Goal: Task Accomplishment & Management: Complete application form

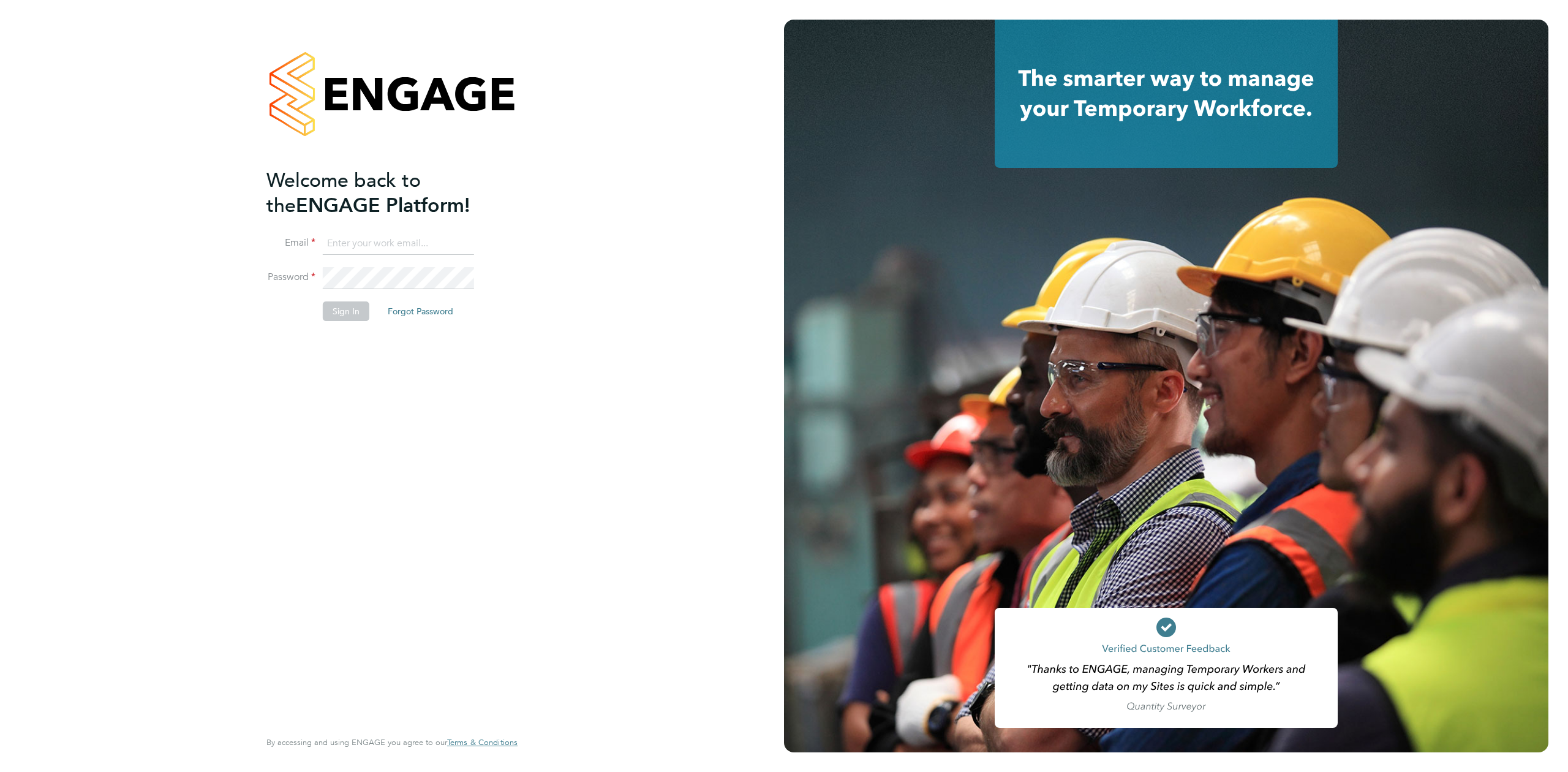
type input "[EMAIL_ADDRESS][DOMAIN_NAME]"
click at [339, 308] on button "Sign In" at bounding box center [346, 311] width 46 height 19
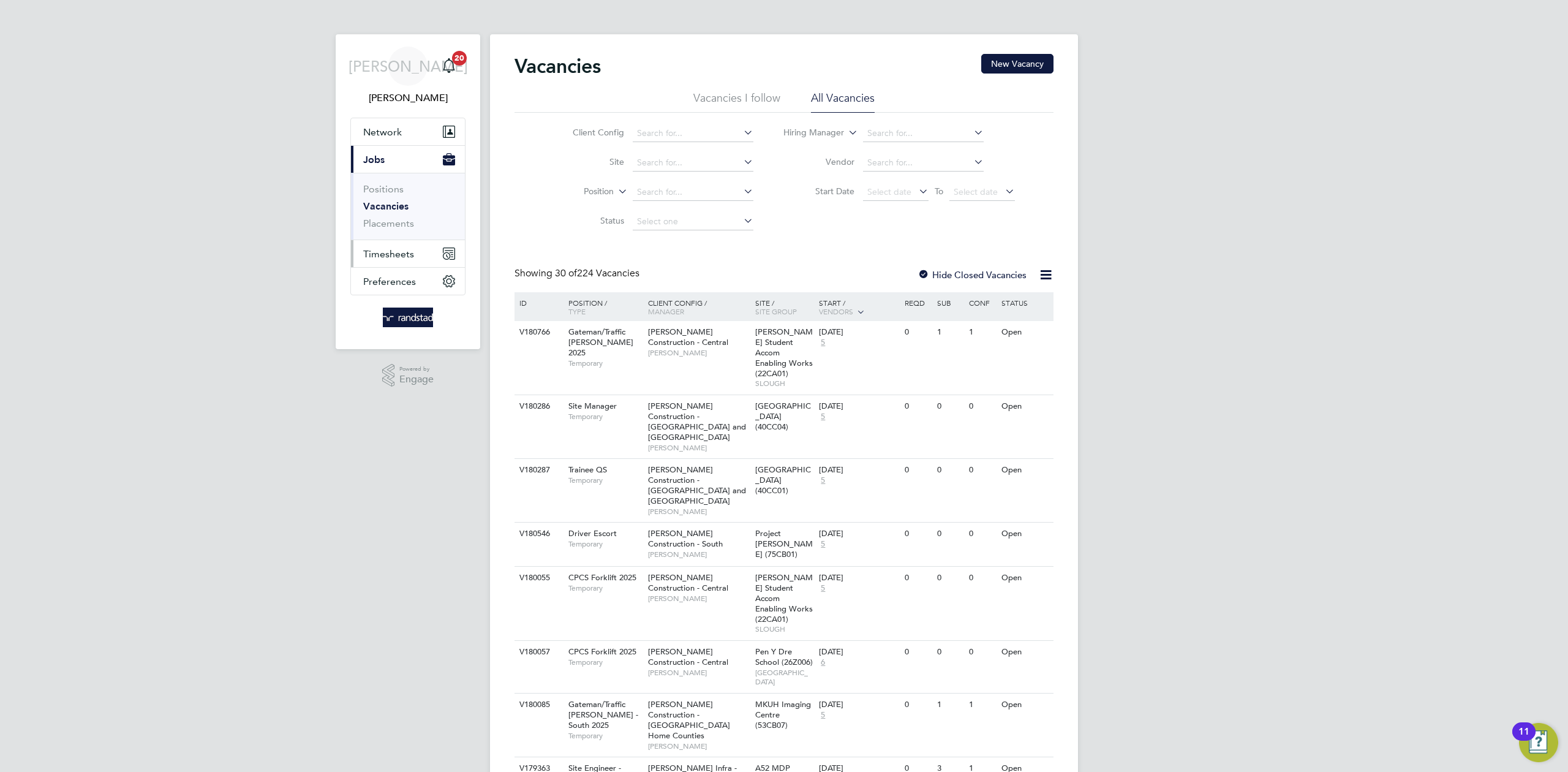
click at [404, 254] on span "Timesheets" at bounding box center [388, 254] width 50 height 12
click at [401, 249] on span "Timesheets" at bounding box center [388, 254] width 50 height 12
click at [384, 217] on link "Timesheets" at bounding box center [388, 216] width 50 height 12
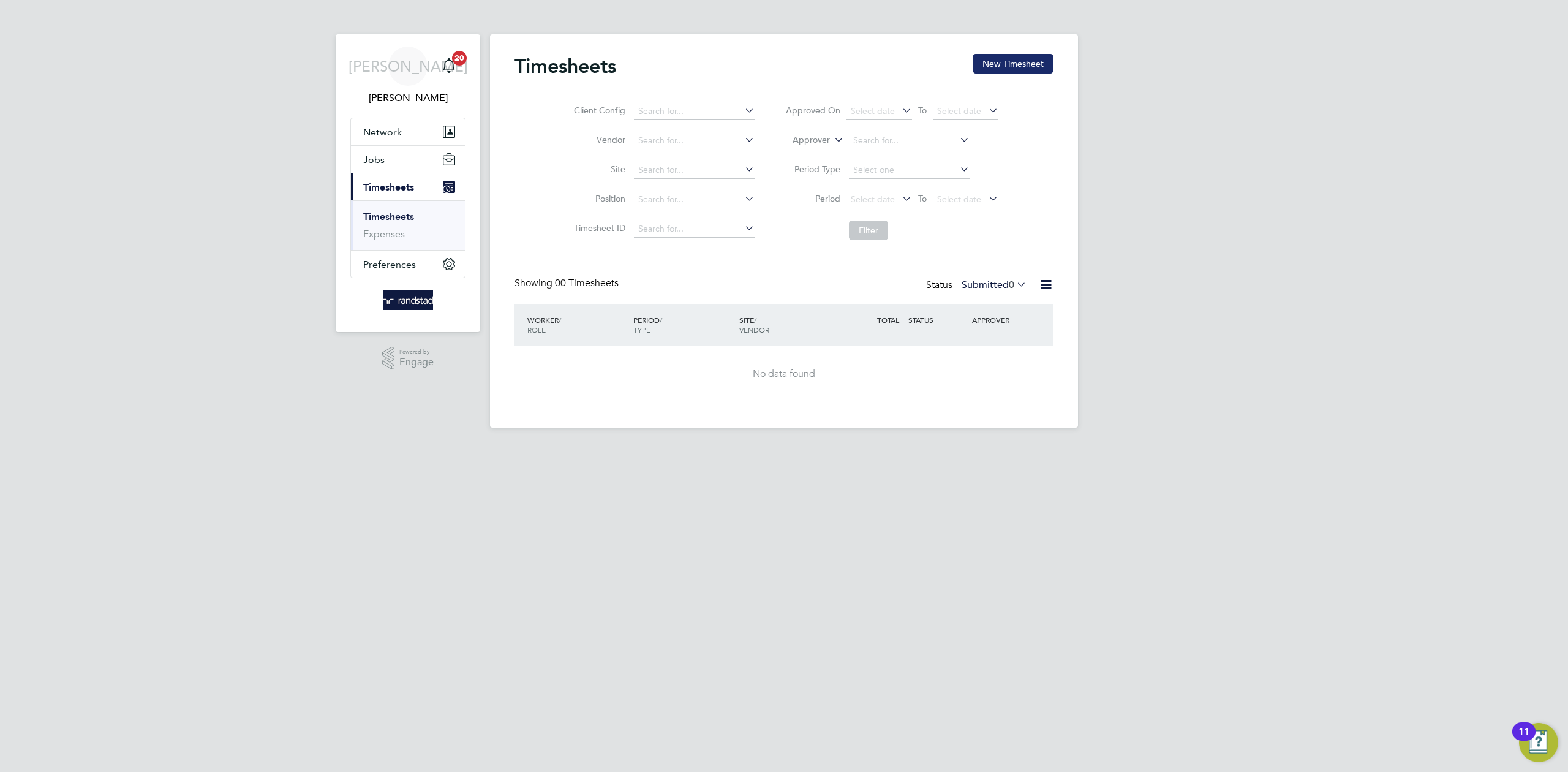
click at [995, 71] on button "New Timesheet" at bounding box center [1012, 63] width 81 height 19
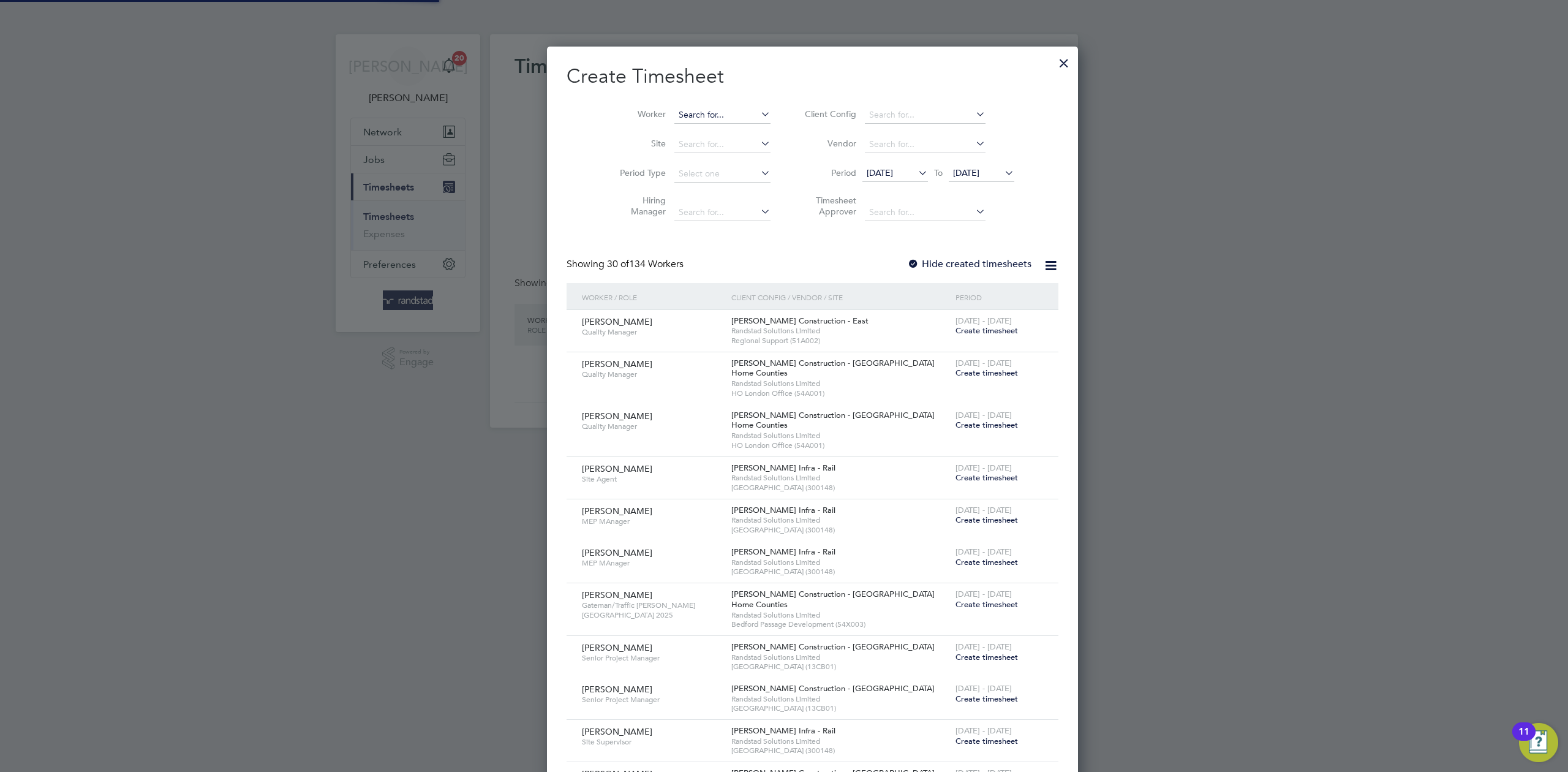
scroll to position [2631, 474]
click at [681, 113] on input at bounding box center [722, 115] width 96 height 17
click at [689, 133] on li "[PERSON_NAME] hi" at bounding box center [698, 131] width 106 height 17
type input "[PERSON_NAME]"
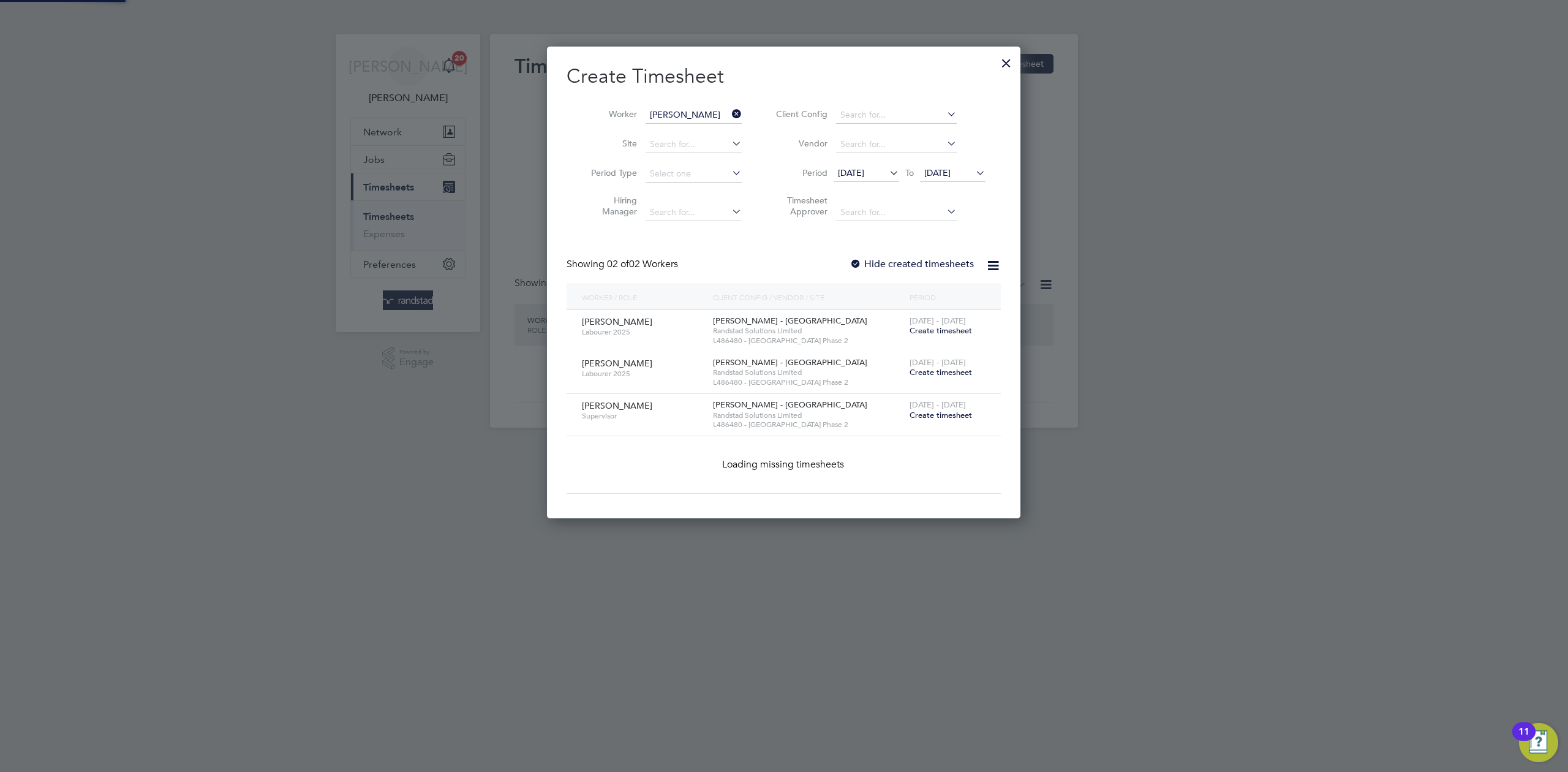
scroll to position [416, 474]
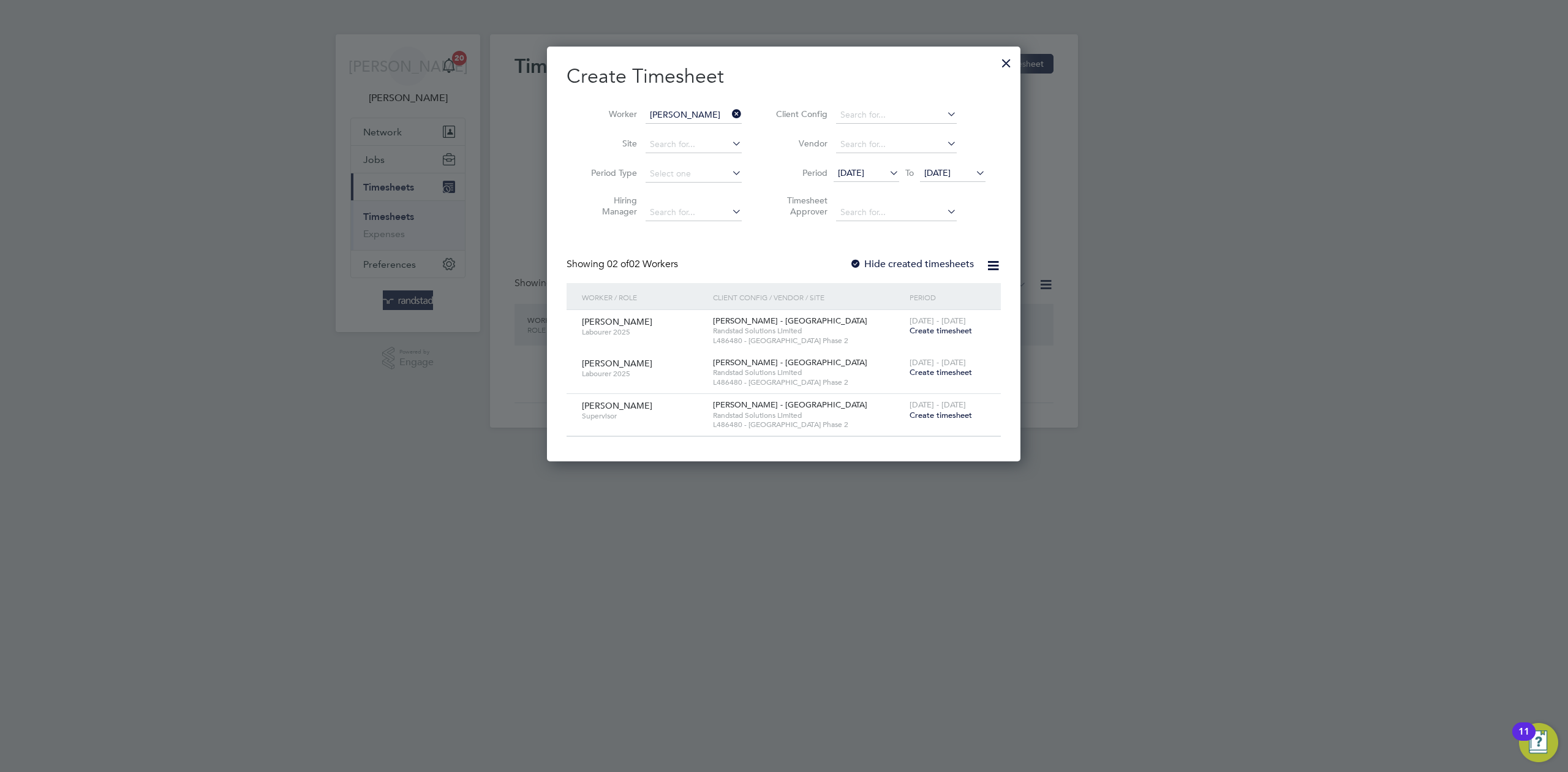
drag, startPoint x: 602, startPoint y: 406, endPoint x: 829, endPoint y: 400, distance: 227.1
click at [645, 401] on div "[PERSON_NAME] Supervisor" at bounding box center [645, 410] width 131 height 33
click at [928, 416] on span "Create timesheet" at bounding box center [941, 415] width 62 height 10
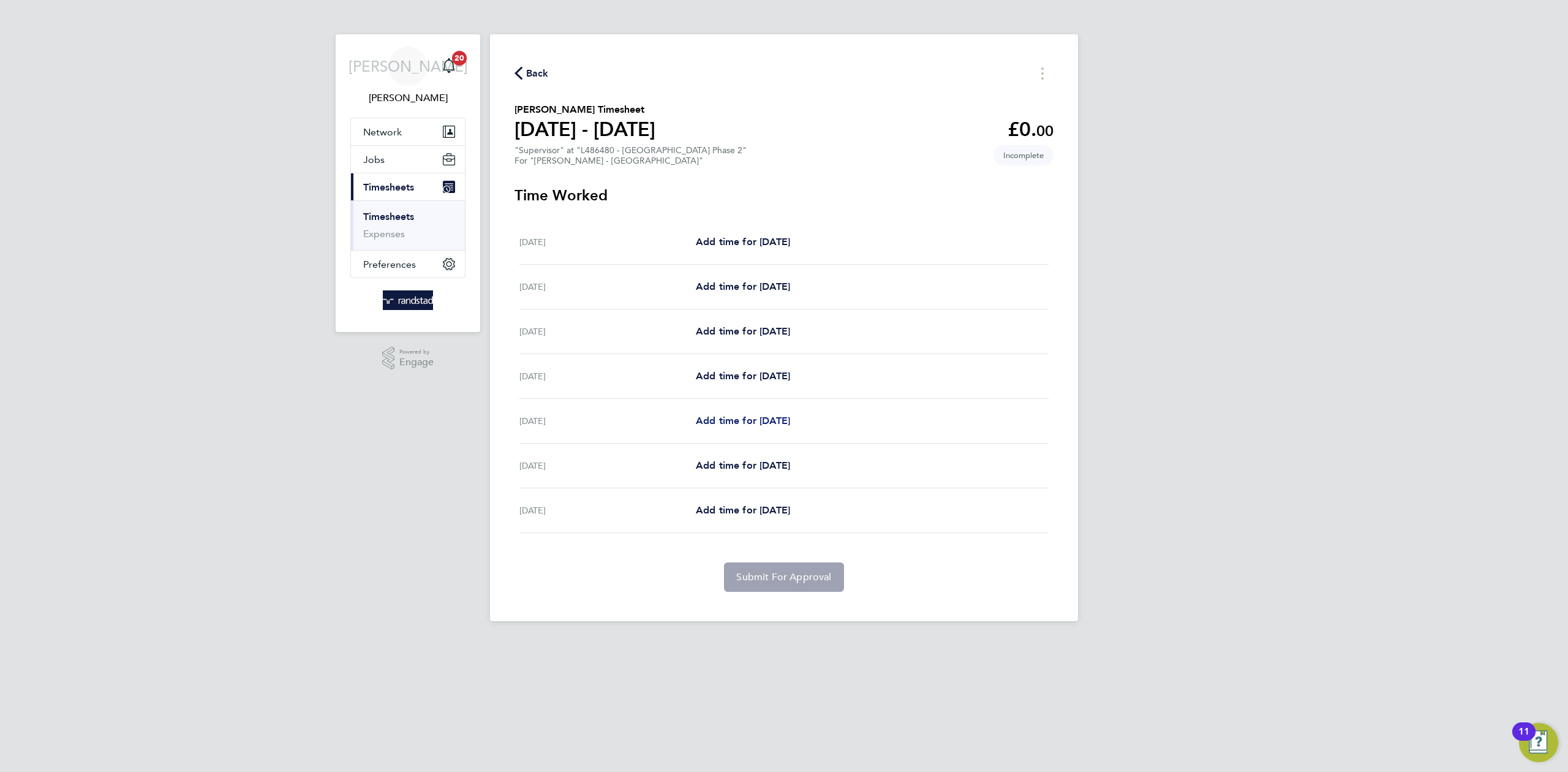
click at [757, 420] on span "Add time for [DATE]" at bounding box center [743, 420] width 94 height 12
select select "30"
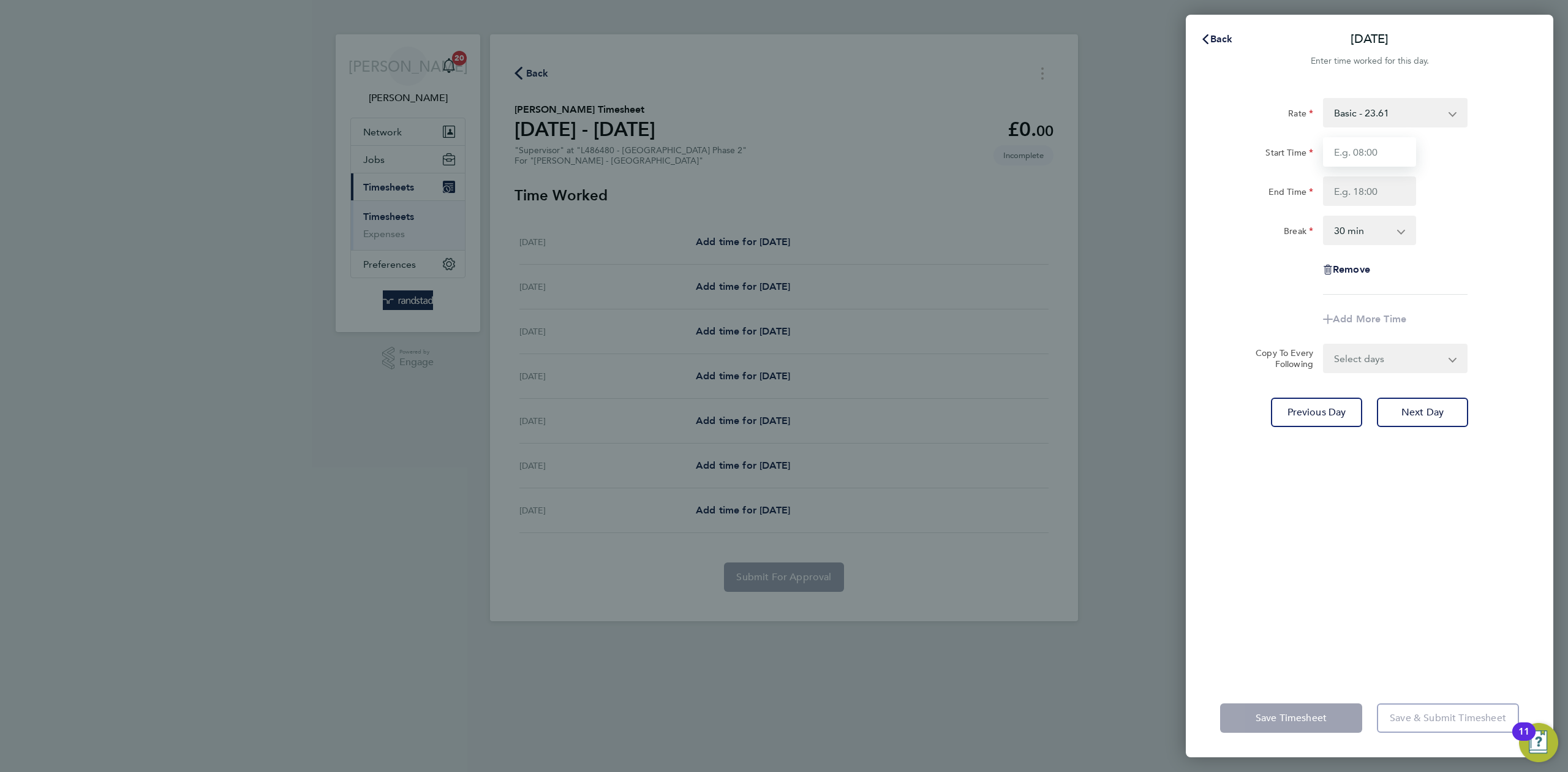
click at [1377, 155] on input "Start Time" at bounding box center [1369, 151] width 93 height 30
type input "07:30"
click at [1369, 186] on input "End Time" at bounding box center [1369, 191] width 93 height 30
type input "17:00"
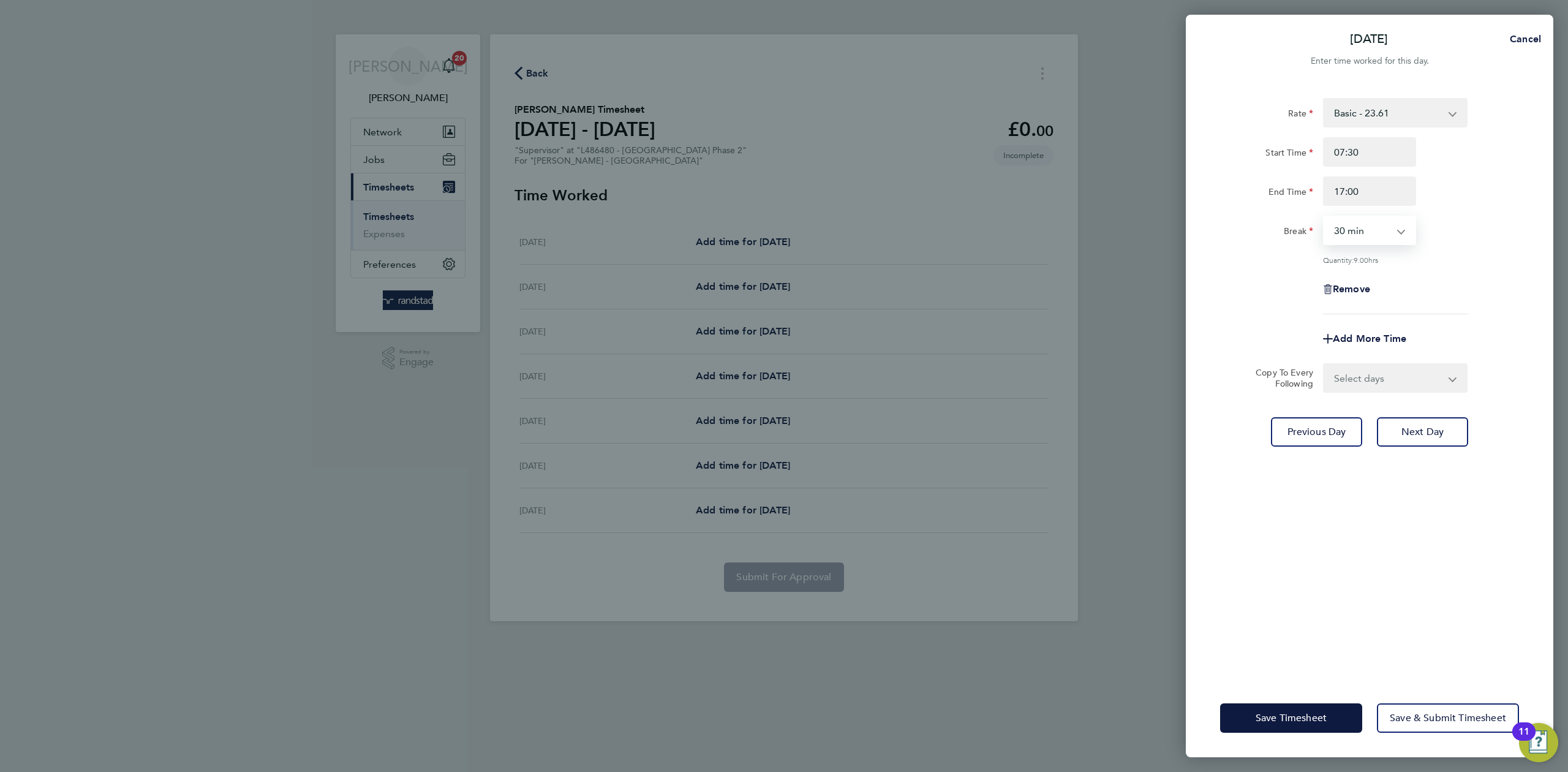
click at [1465, 244] on div "Break 0 min 15 min 30 min 45 min 60 min 75 min 90 min" at bounding box center [1369, 230] width 308 height 30
click at [1399, 381] on select "Select days Day [DATE] [DATE]" at bounding box center [1388, 378] width 129 height 27
select select "DAY"
click at [1324, 364] on select "Select days Day [DATE] [DATE]" at bounding box center [1388, 378] width 129 height 27
select select "[DATE]"
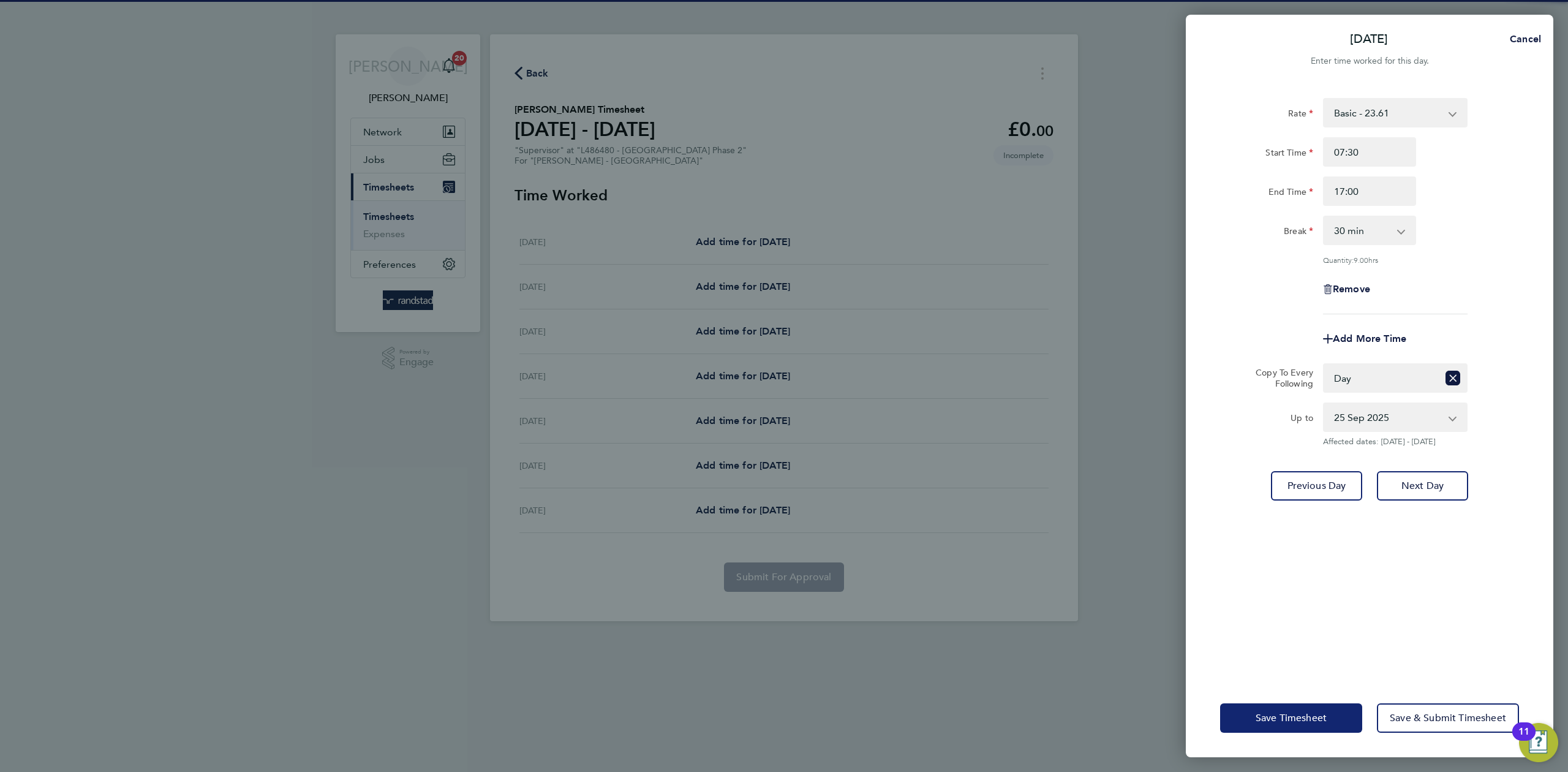
click at [1273, 707] on button "Save Timesheet" at bounding box center [1290, 718] width 142 height 30
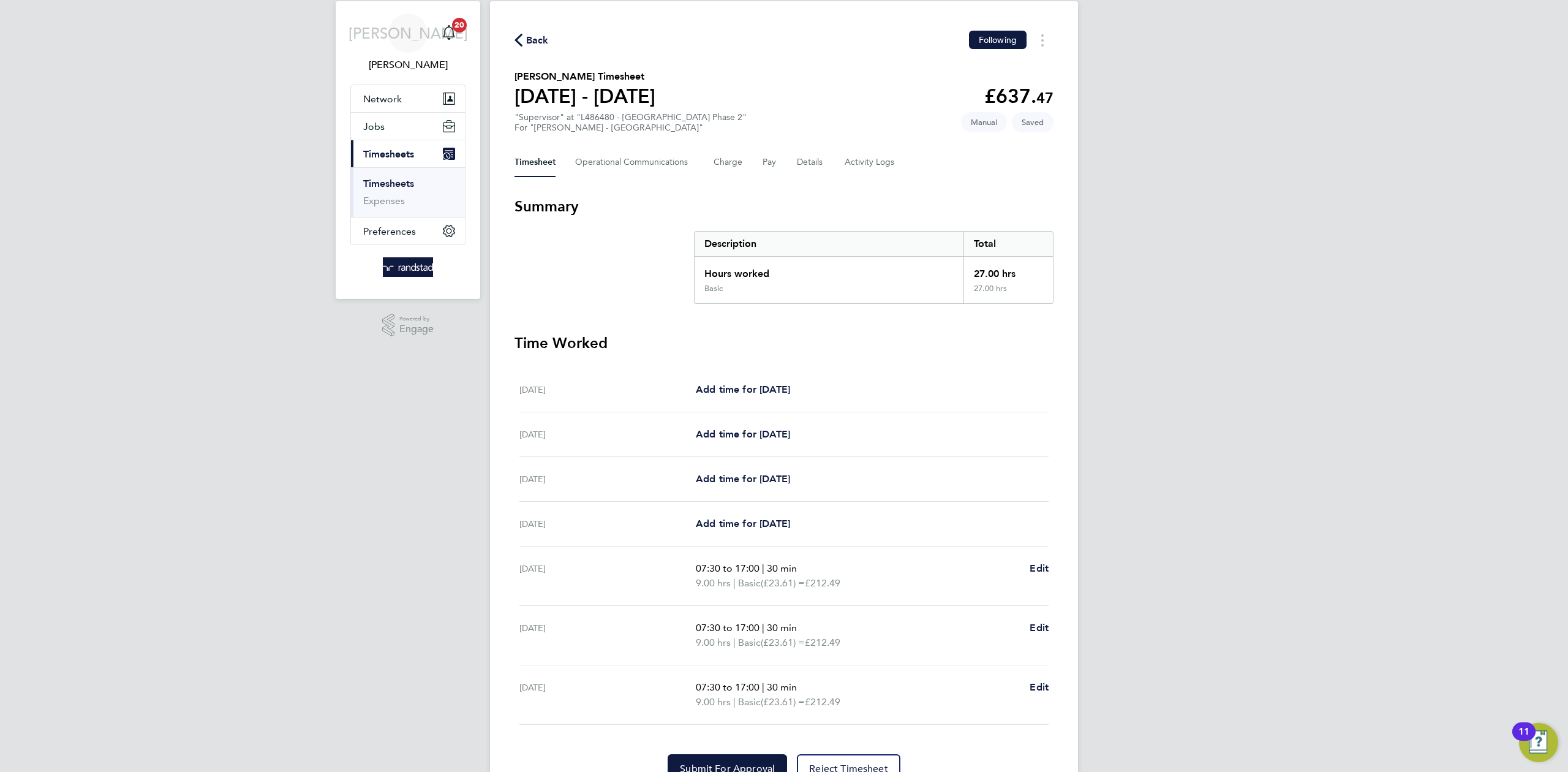
scroll to position [95, 0]
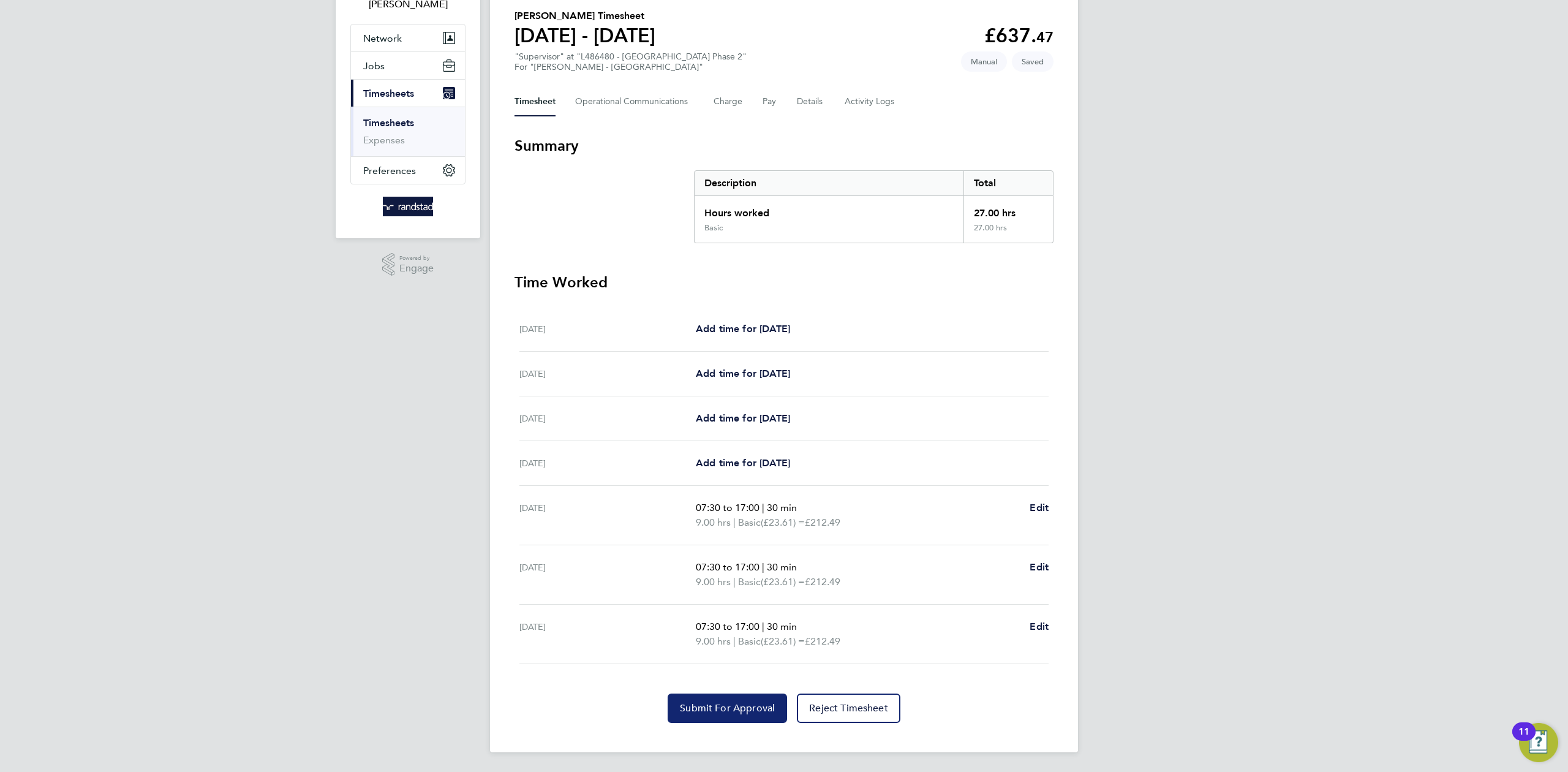
click at [733, 714] on button "Submit For Approval" at bounding box center [727, 708] width 119 height 30
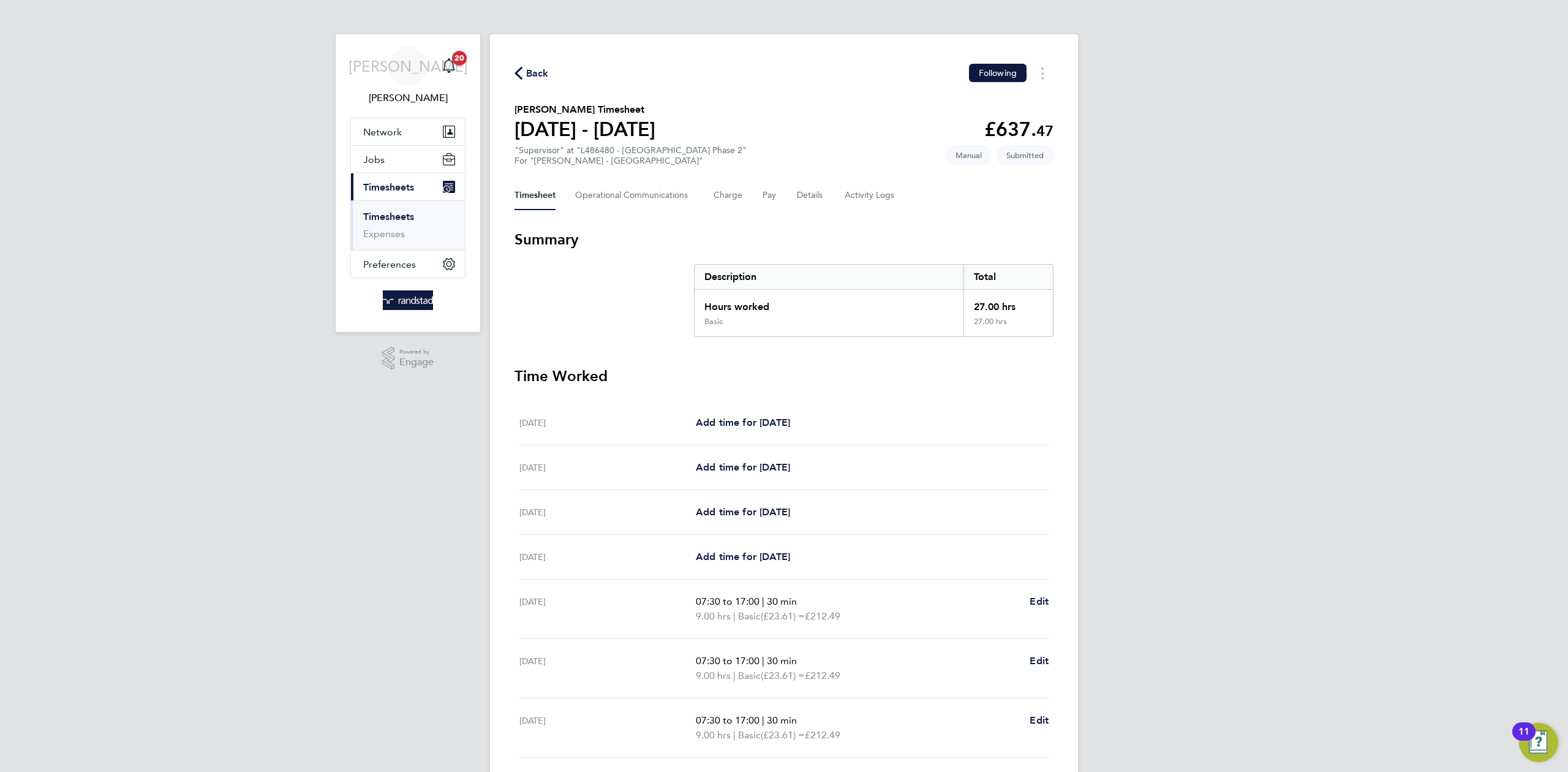
click at [520, 71] on icon "button" at bounding box center [518, 73] width 8 height 13
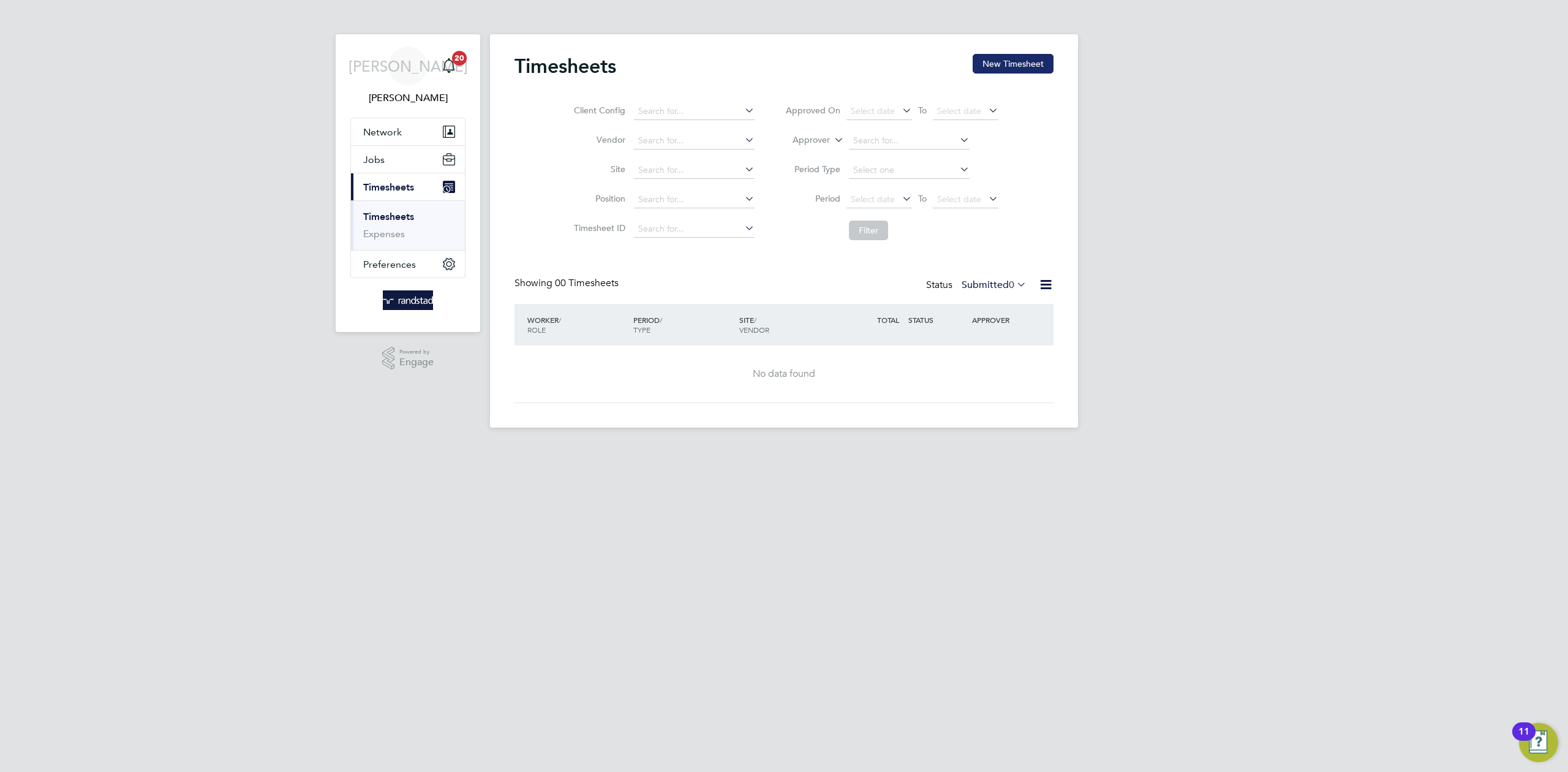
click at [1025, 58] on button "New Timesheet" at bounding box center [1012, 63] width 81 height 19
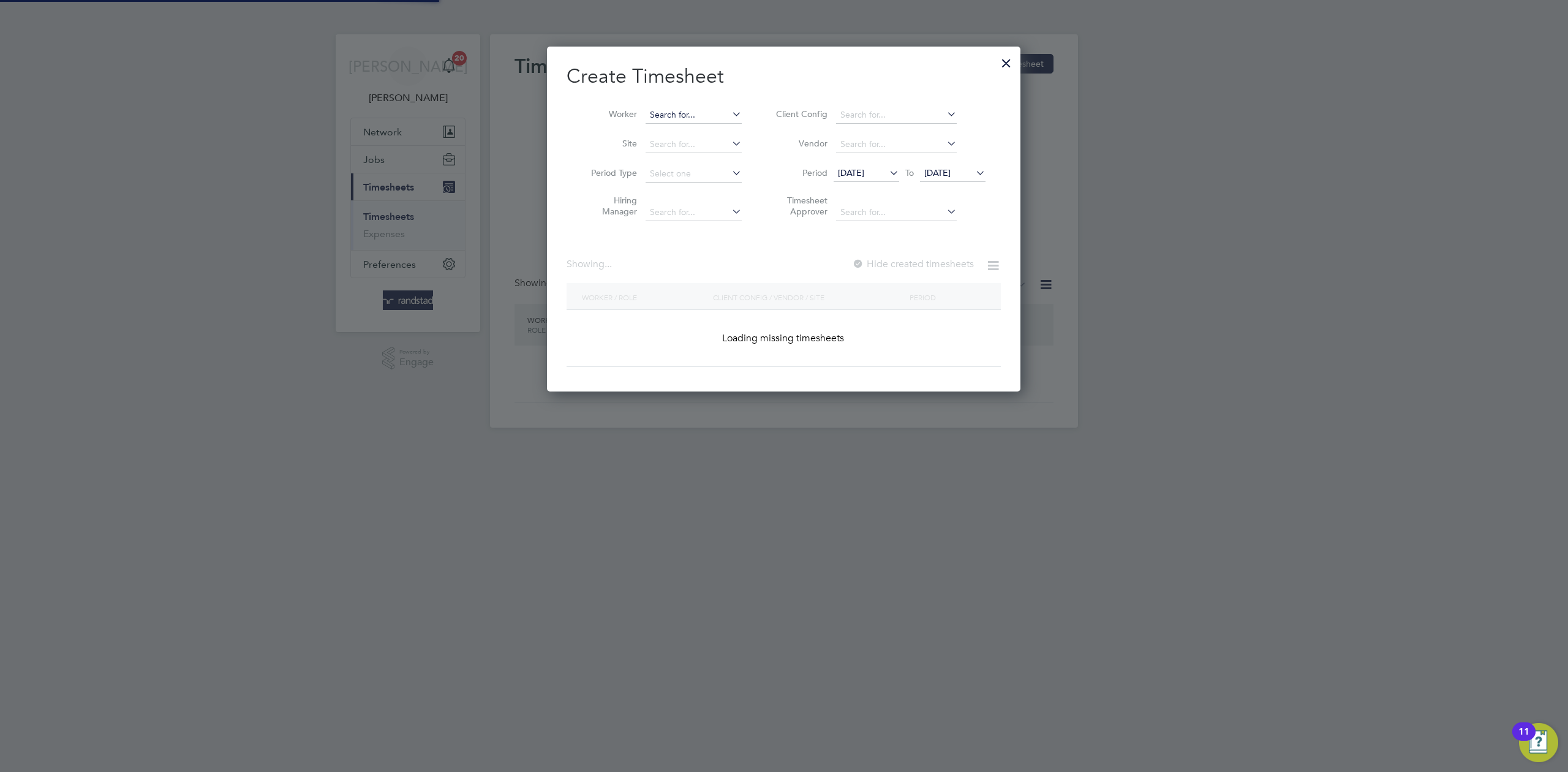
scroll to position [345, 474]
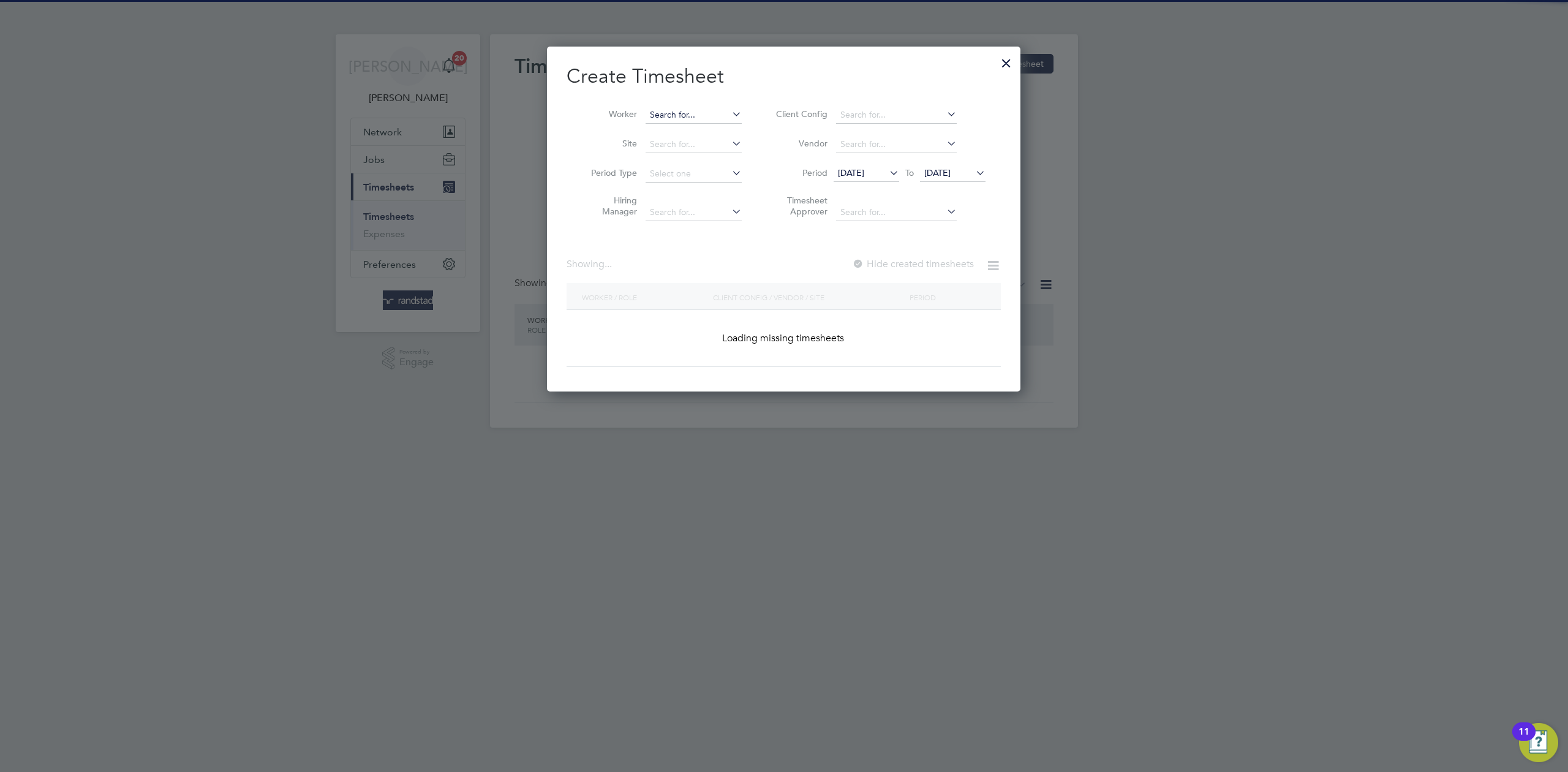
click at [682, 108] on input at bounding box center [694, 115] width 96 height 17
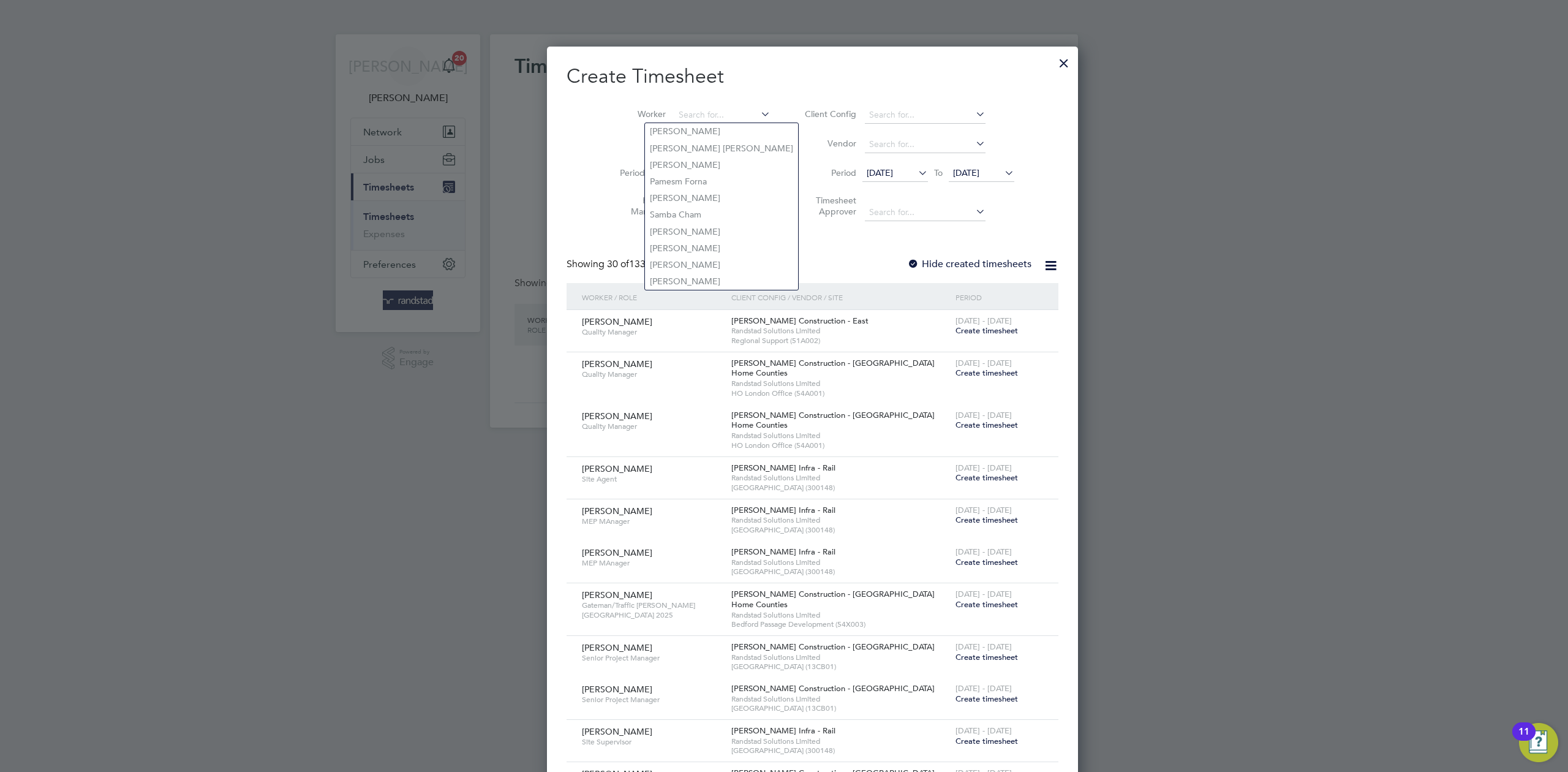
scroll to position [2631, 474]
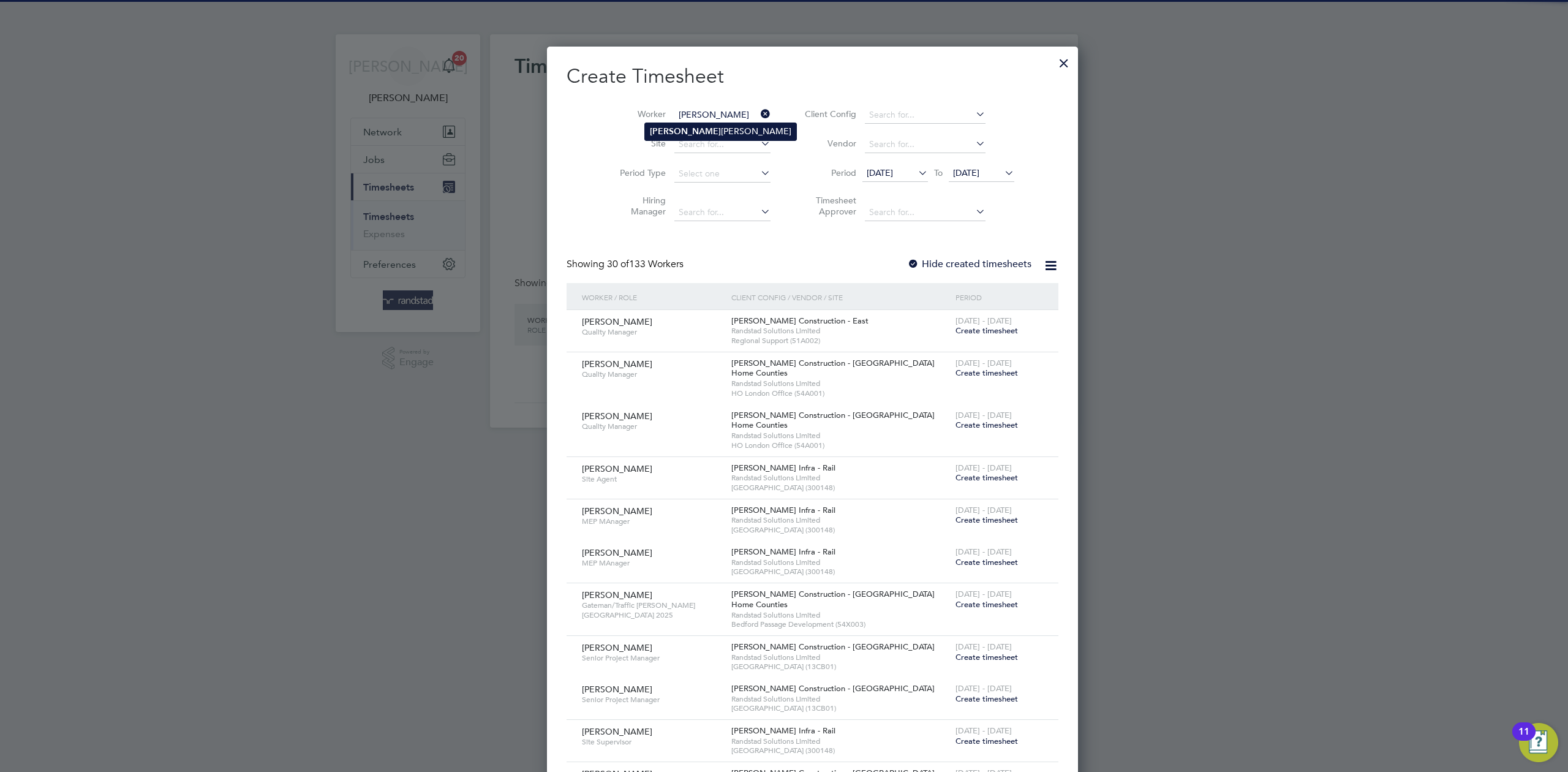
click at [726, 133] on li "[PERSON_NAME]" at bounding box center [720, 131] width 151 height 17
type input "[PERSON_NAME]"
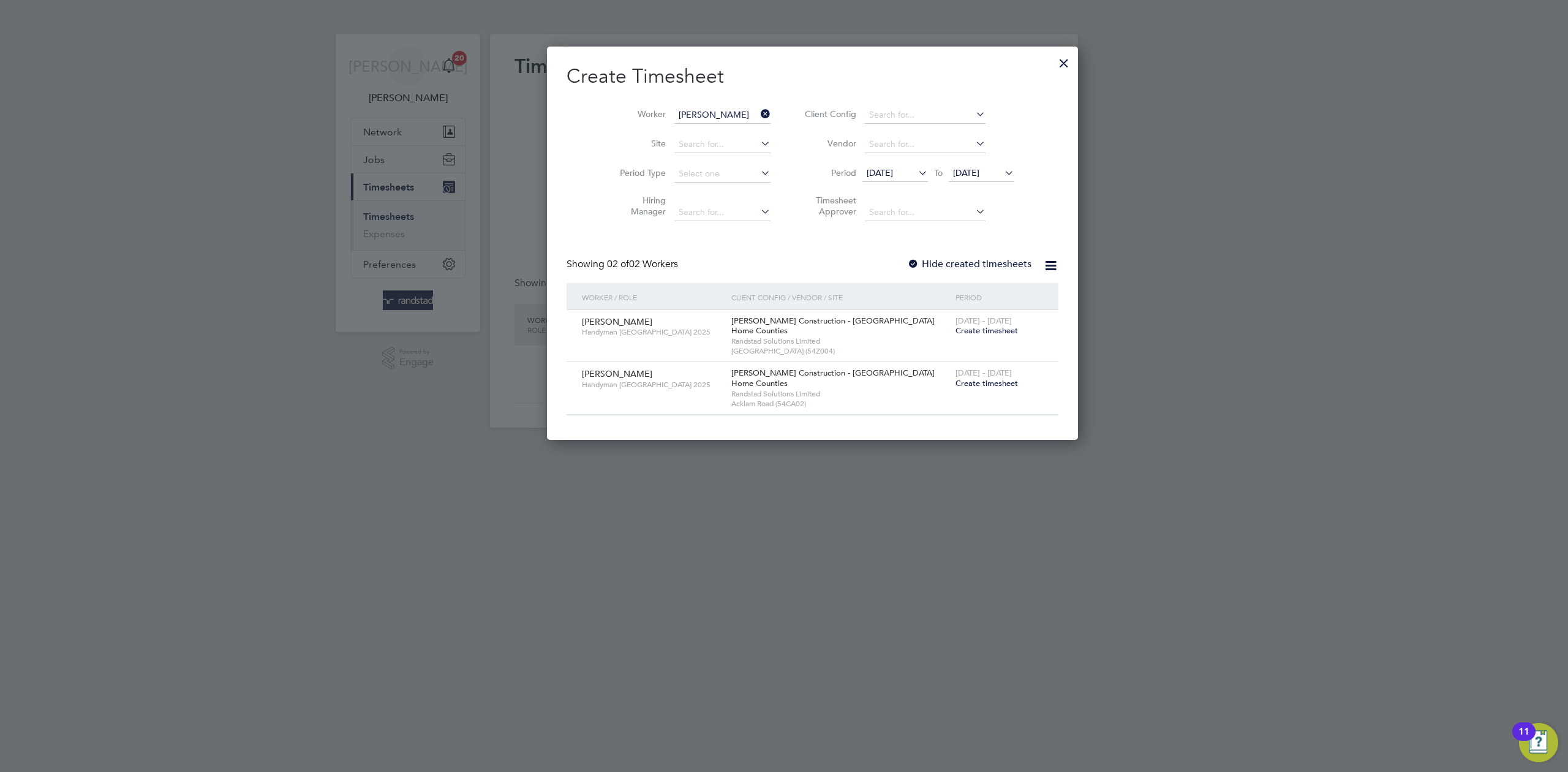
scroll to position [395, 474]
click at [955, 333] on span "Create timesheet" at bounding box center [987, 330] width 62 height 10
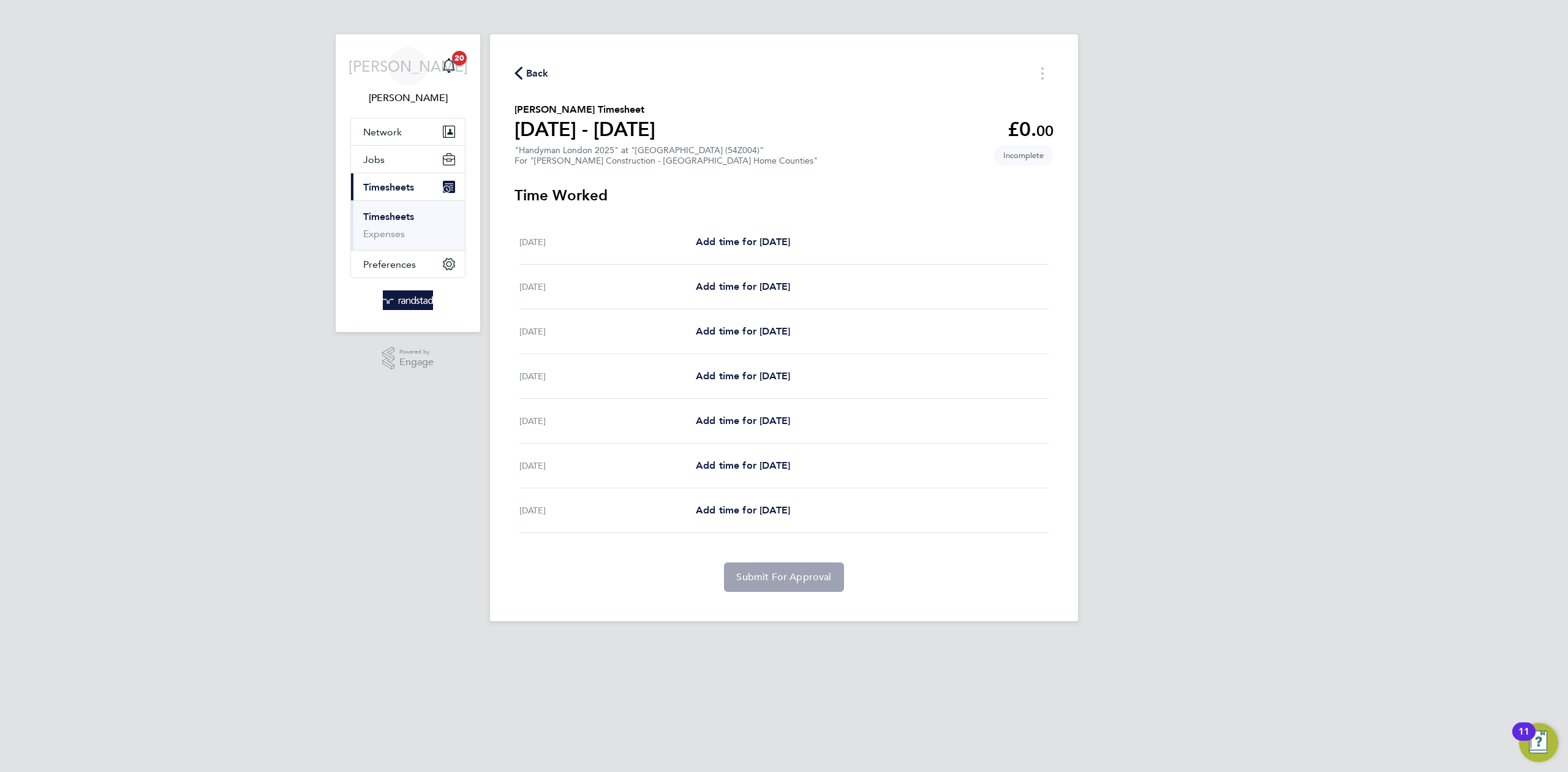
click at [728, 341] on div "[DATE] Add time for [DATE] Add time for [DATE]" at bounding box center [784, 332] width 529 height 45
click at [738, 332] on span "Add time for [DATE]" at bounding box center [743, 331] width 94 height 12
select select "30"
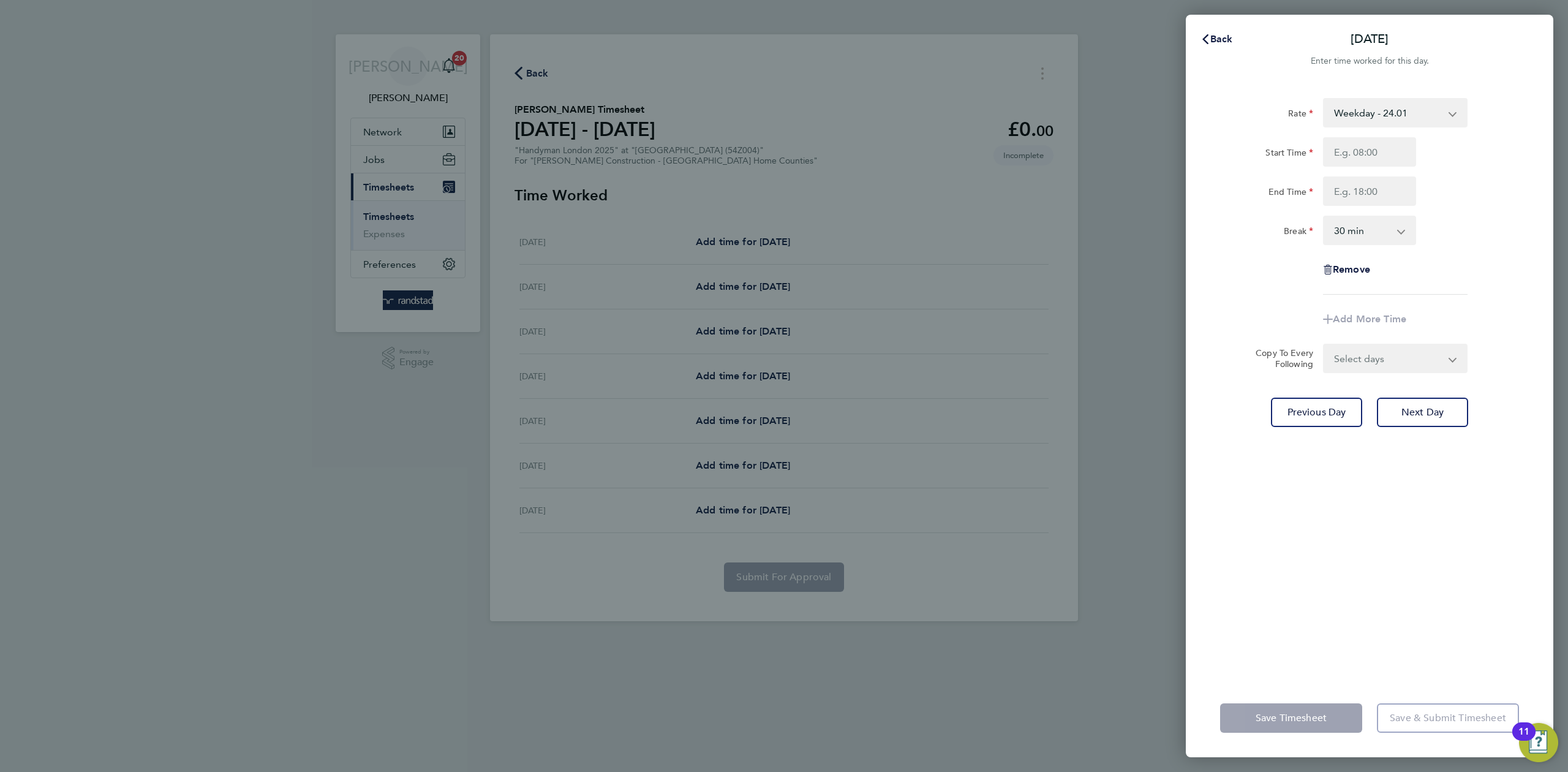
click at [1392, 136] on div "Rate Weekday - 24.01 OT1 - 35.15 Overtime 2 - 46.00 Start Time End Time Break 0…" at bounding box center [1369, 195] width 299 height 196
drag, startPoint x: 1217, startPoint y: 38, endPoint x: 1144, endPoint y: 69, distance: 79.3
click at [1217, 37] on span "Back" at bounding box center [1221, 38] width 22 height 12
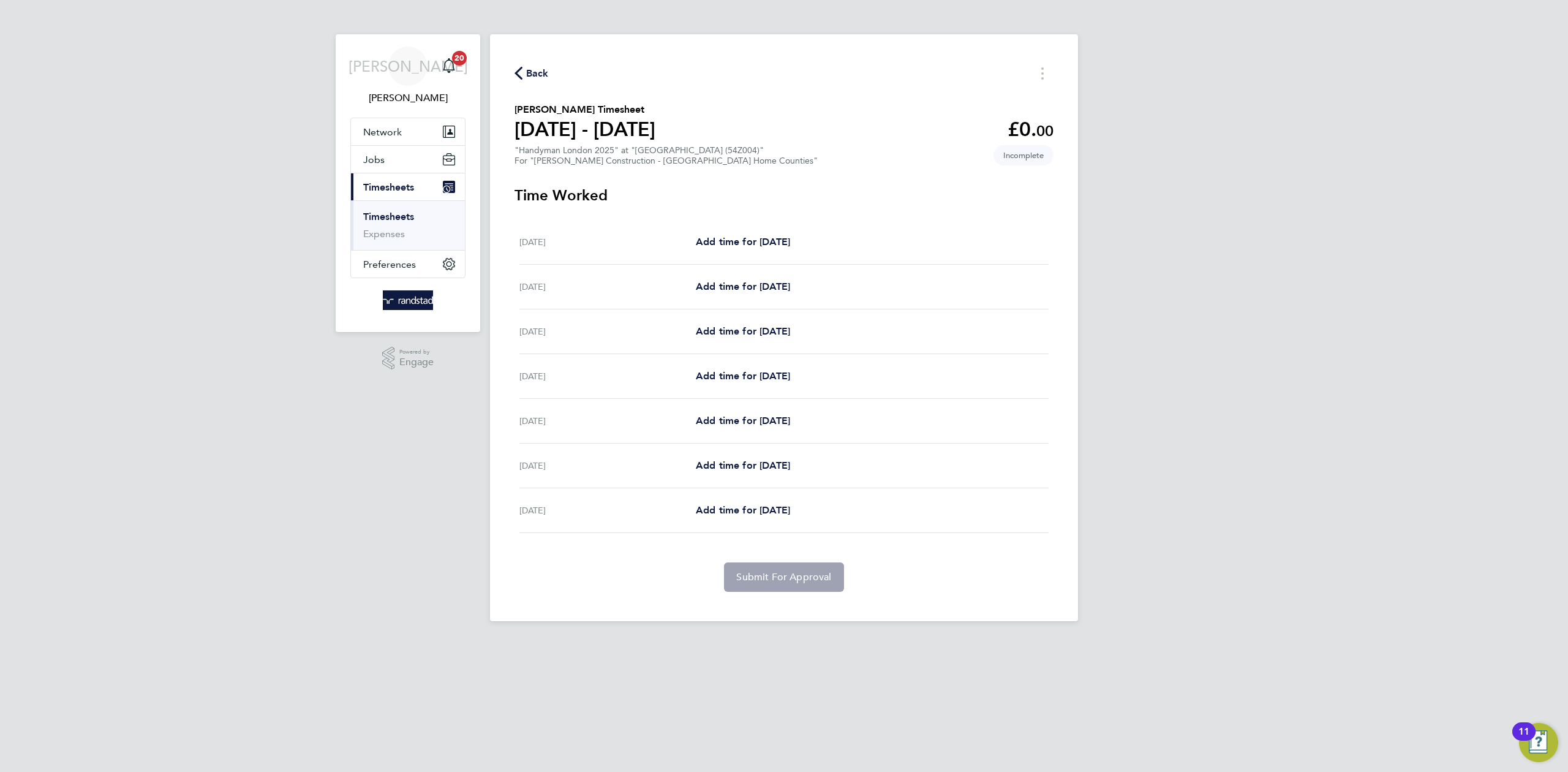
click at [1217, 35] on div "JA [PERSON_NAME] Notifications 20 Applications: Network Businesses Sites Worker…" at bounding box center [784, 320] width 1568 height 641
click at [538, 72] on span "Back" at bounding box center [537, 74] width 22 height 14
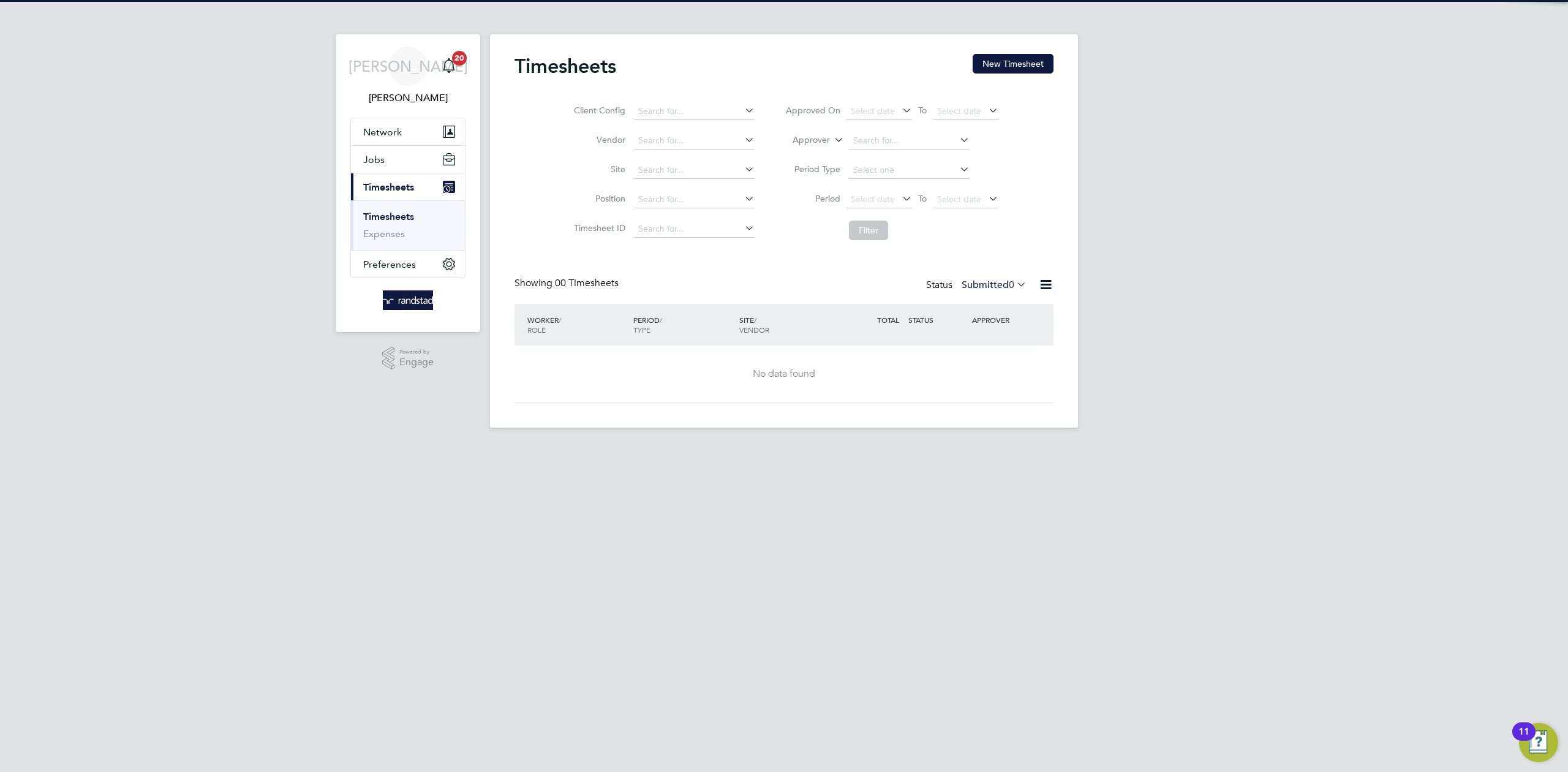
click at [1001, 53] on div "Timesheets New Timesheet Client Config Vendor Site Position Timesheet ID Approv…" at bounding box center [784, 231] width 588 height 393
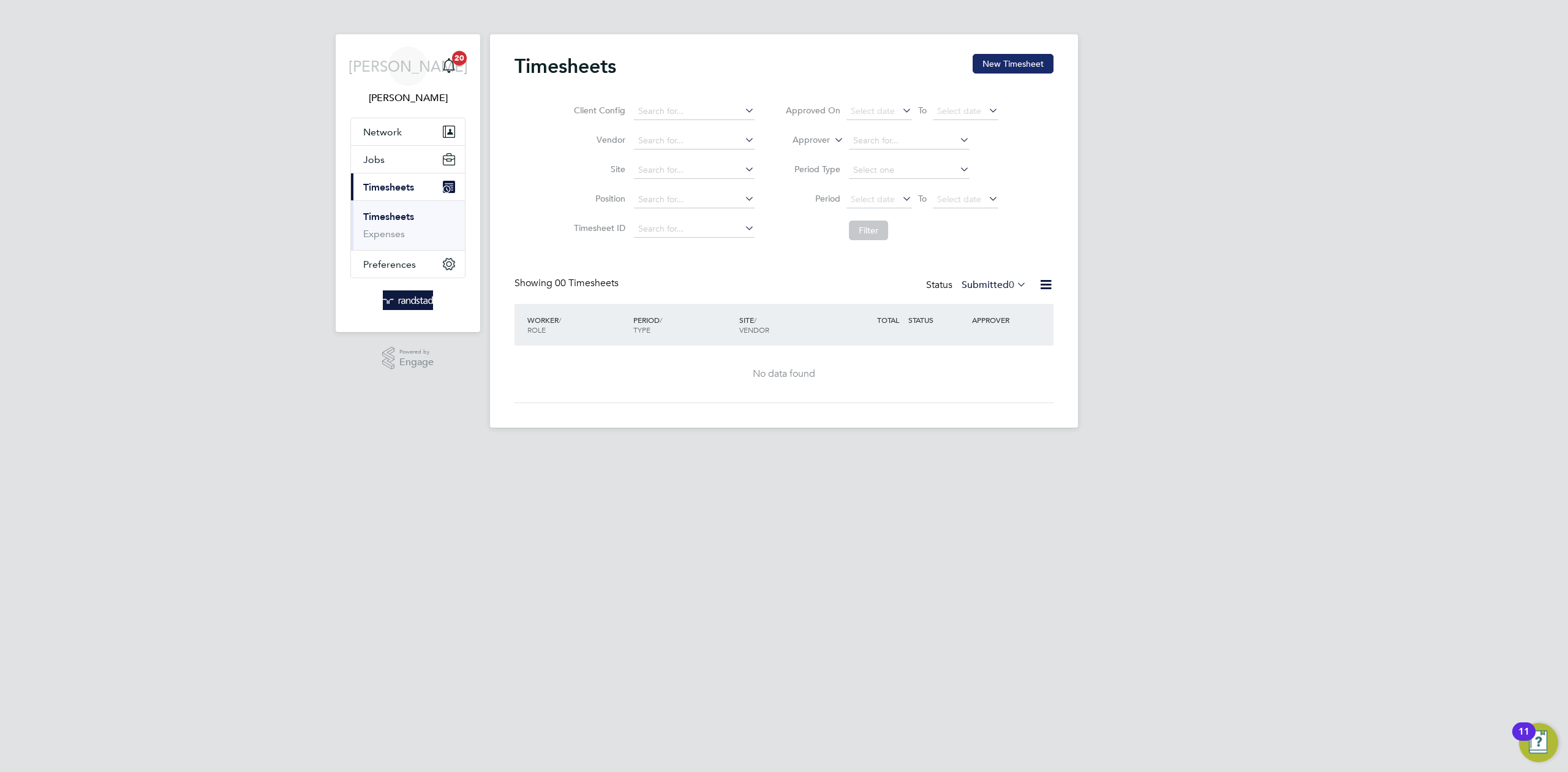
click at [1007, 60] on button "New Timesheet" at bounding box center [1012, 63] width 81 height 19
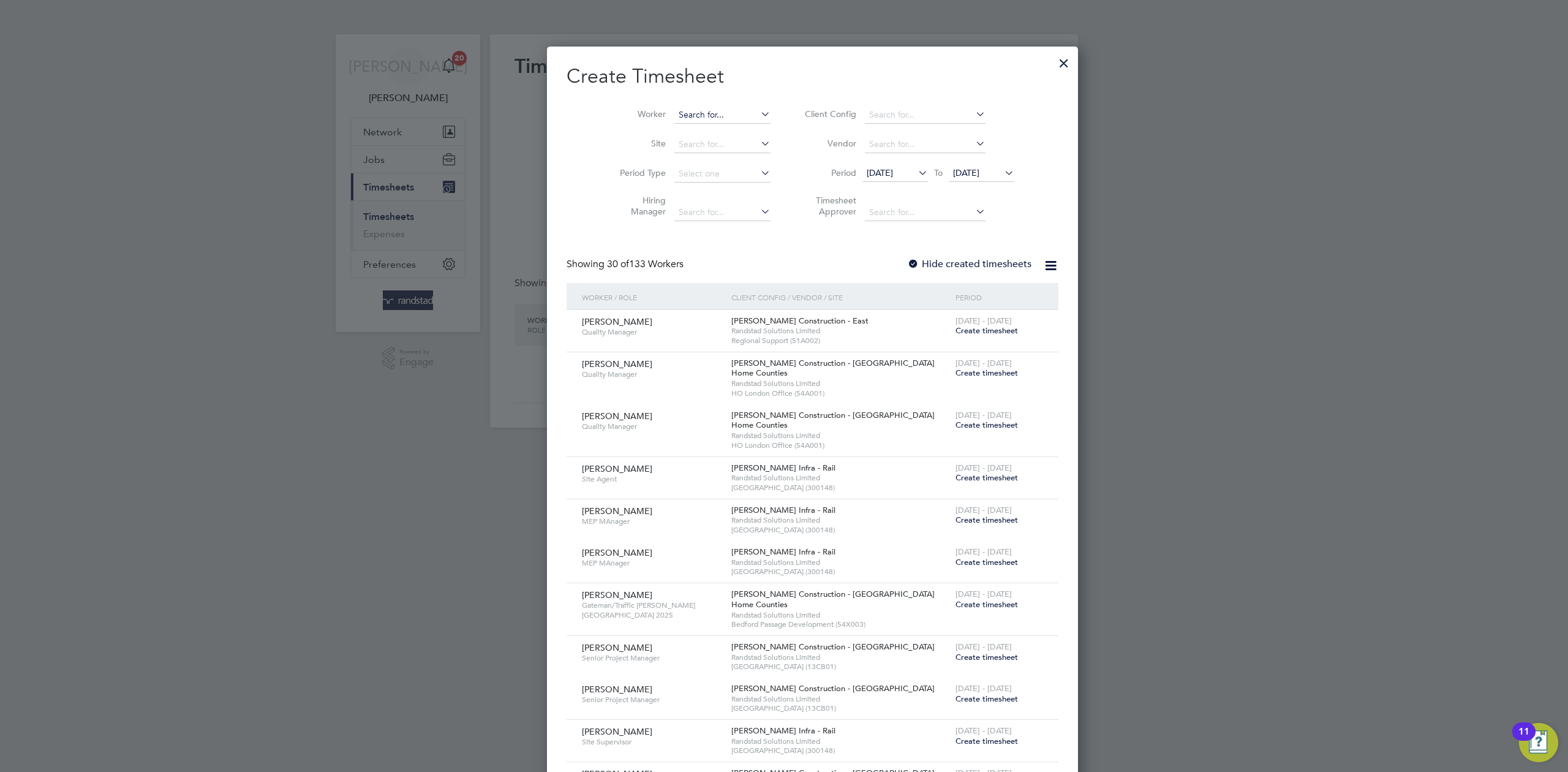
scroll to position [2631, 474]
click at [706, 114] on input at bounding box center [722, 115] width 96 height 17
click at [683, 256] on li "Nur [PERSON_NAME]" at bounding box center [698, 264] width 108 height 17
type input "Nur [PERSON_NAME]"
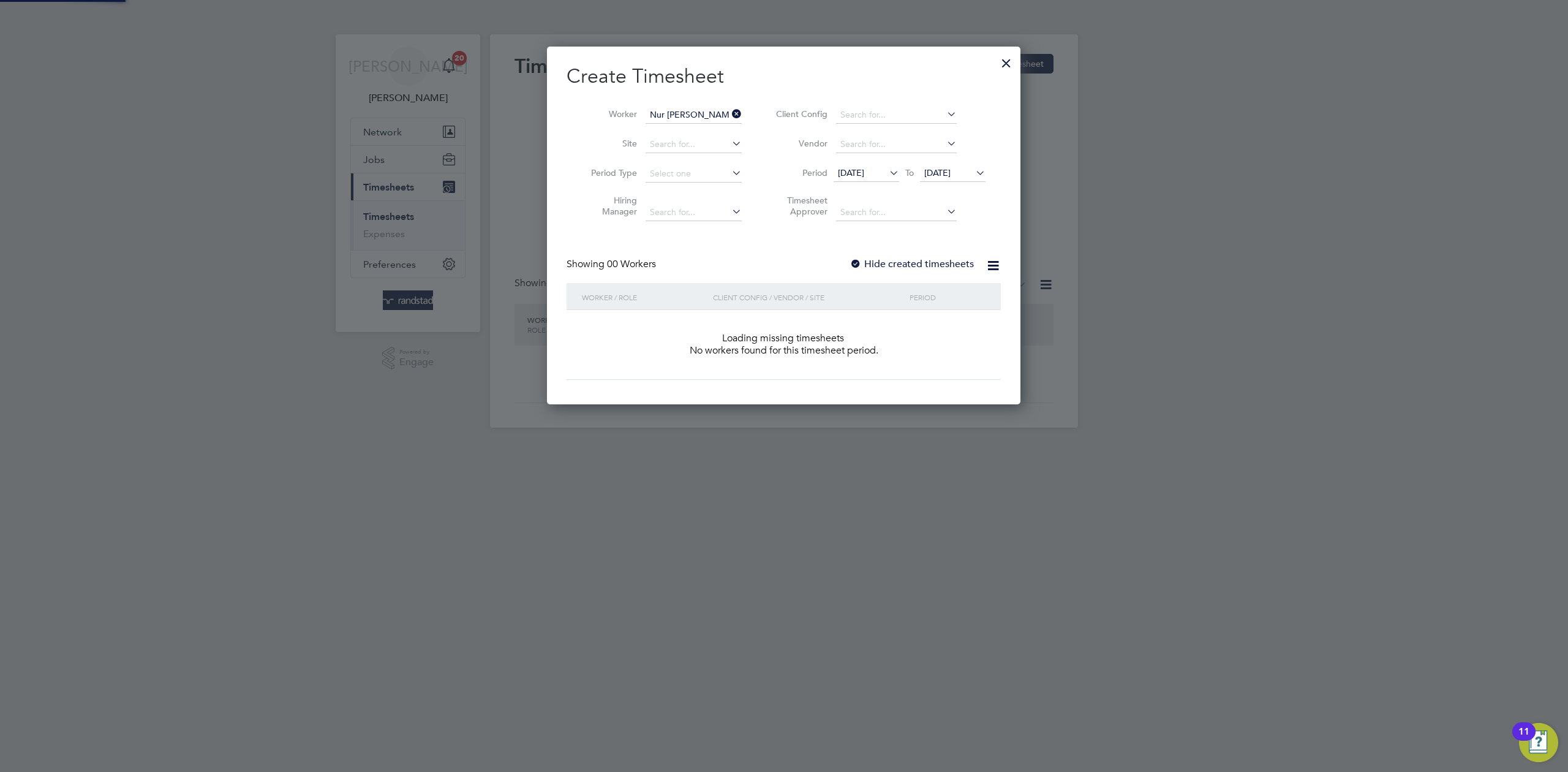
scroll to position [345, 474]
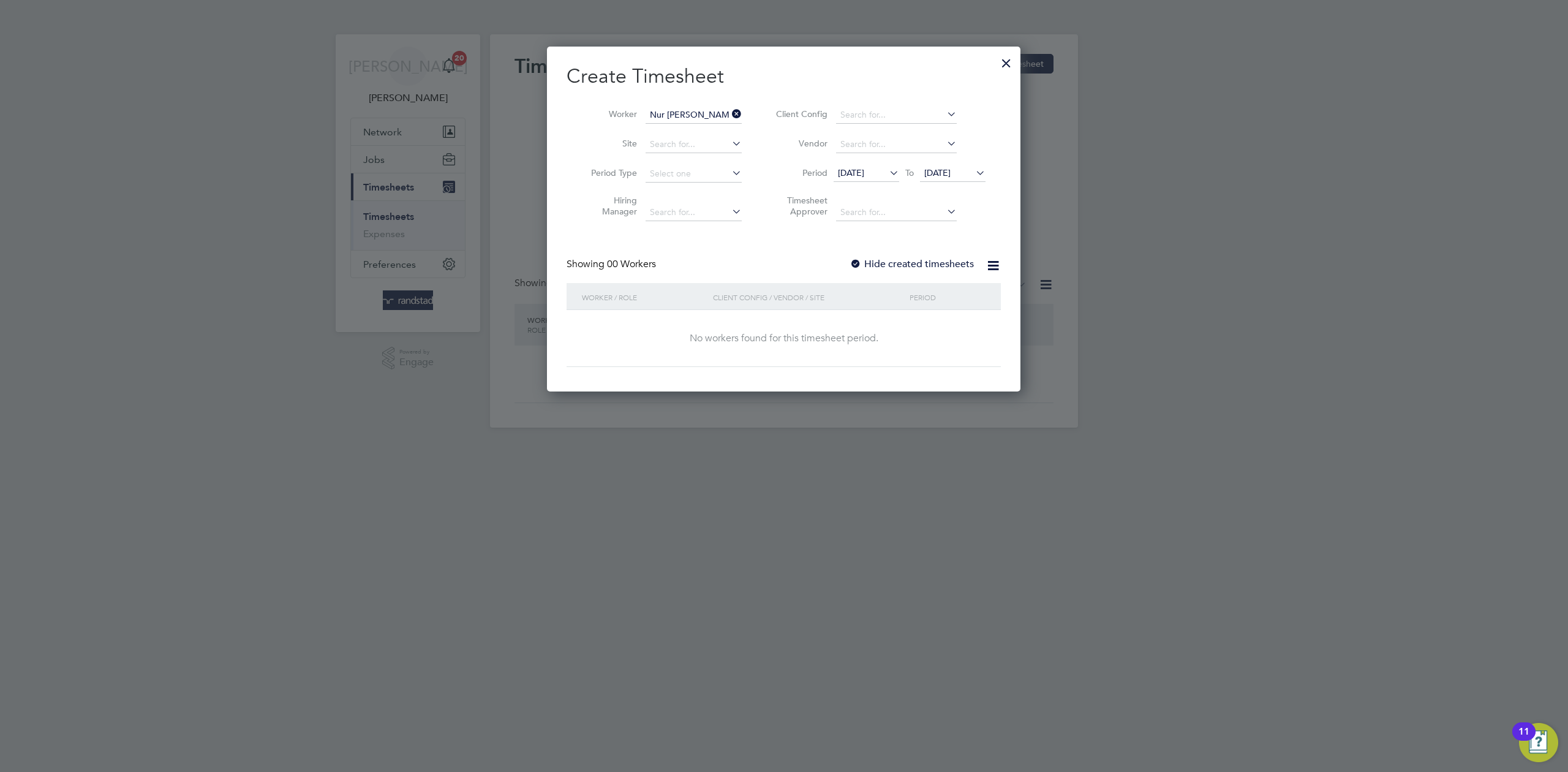
click at [915, 265] on label "Hide created timesheets" at bounding box center [911, 263] width 124 height 12
click at [915, 264] on label "Hide created timesheets" at bounding box center [911, 263] width 124 height 12
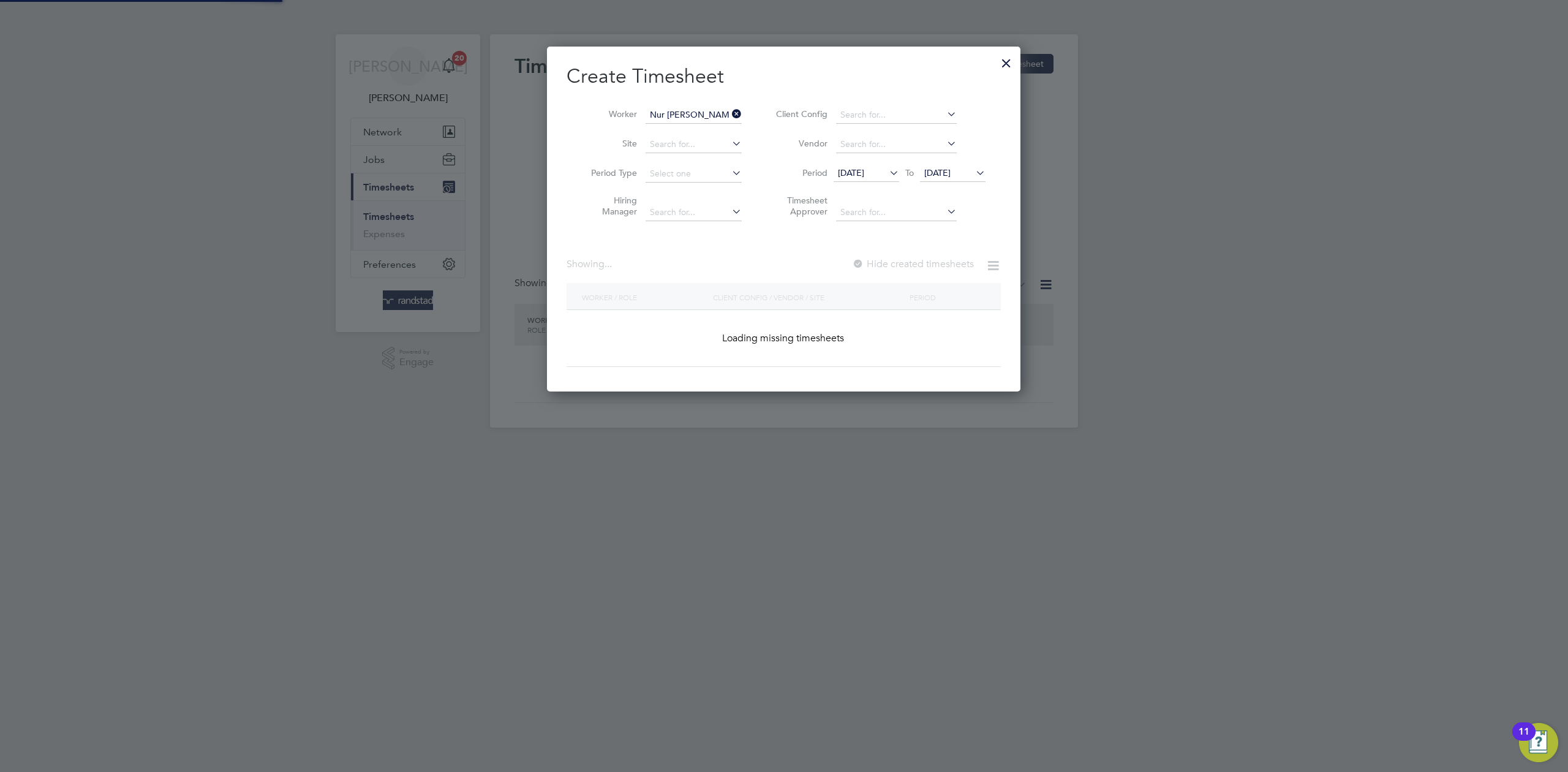
scroll to position [393, 474]
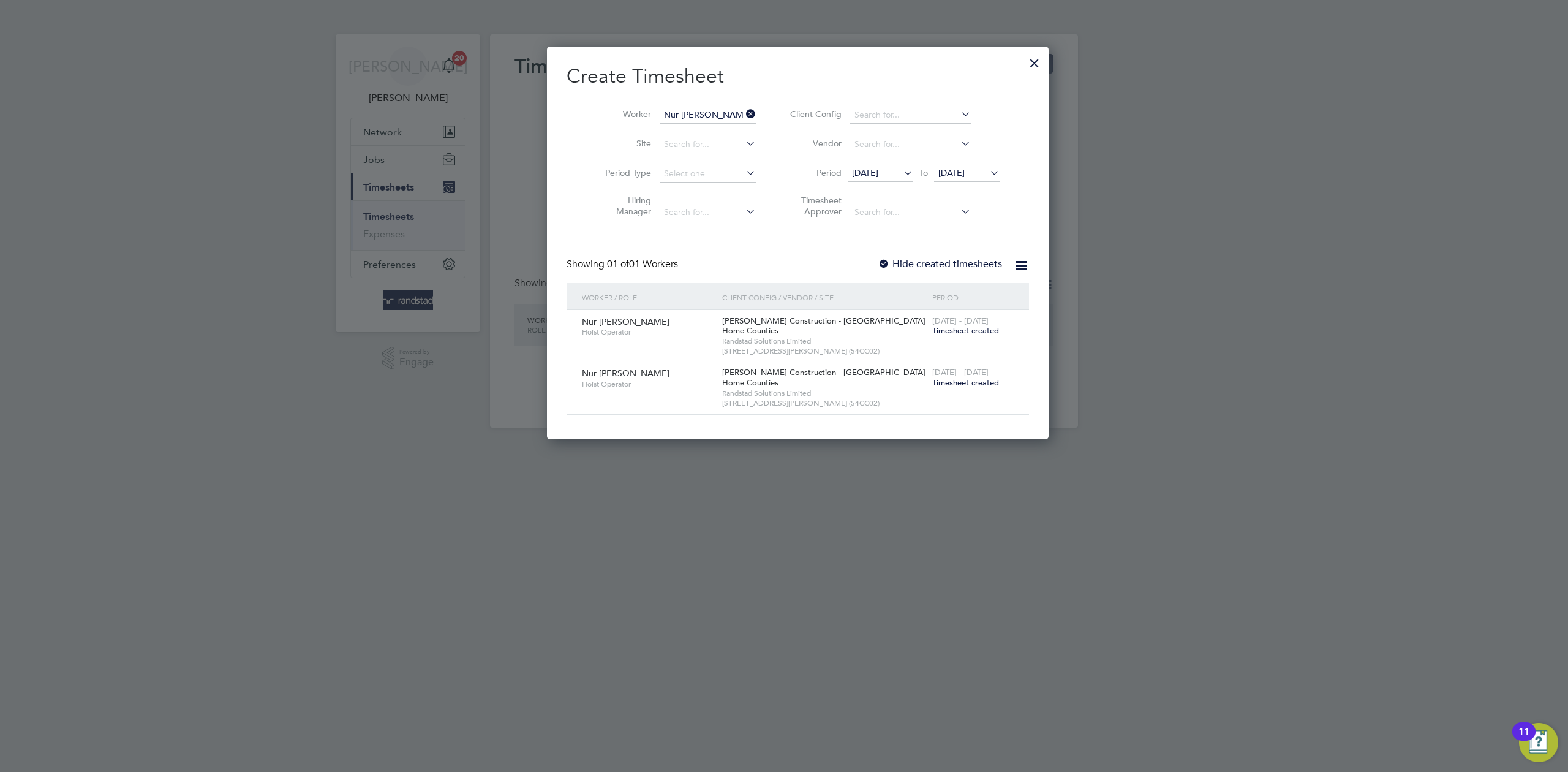
click at [934, 381] on span "Timesheet created" at bounding box center [965, 383] width 66 height 11
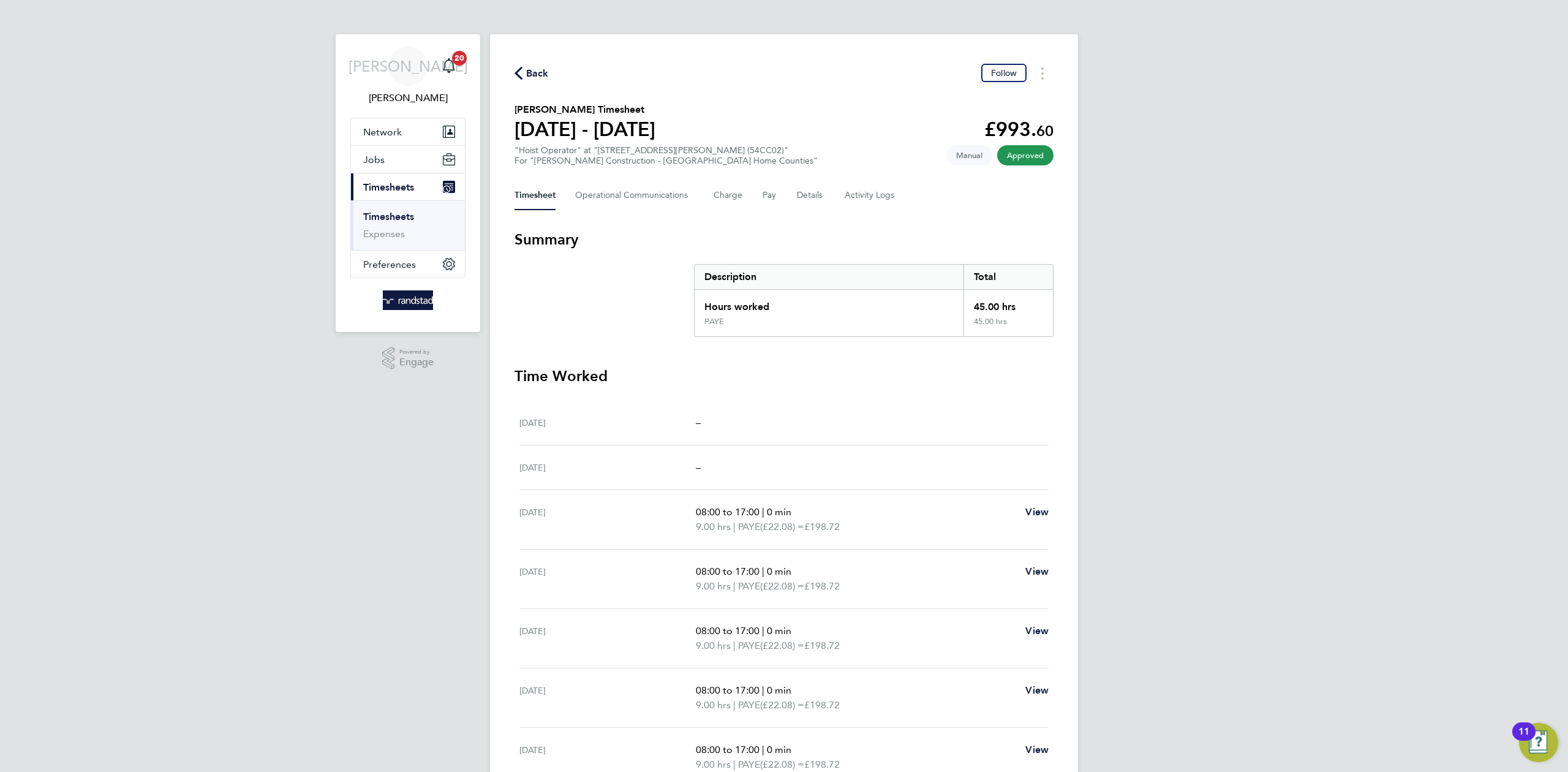
click at [557, 65] on div "Back Follow" at bounding box center [783, 74] width 539 height 19
click at [538, 74] on span "Back" at bounding box center [537, 74] width 22 height 14
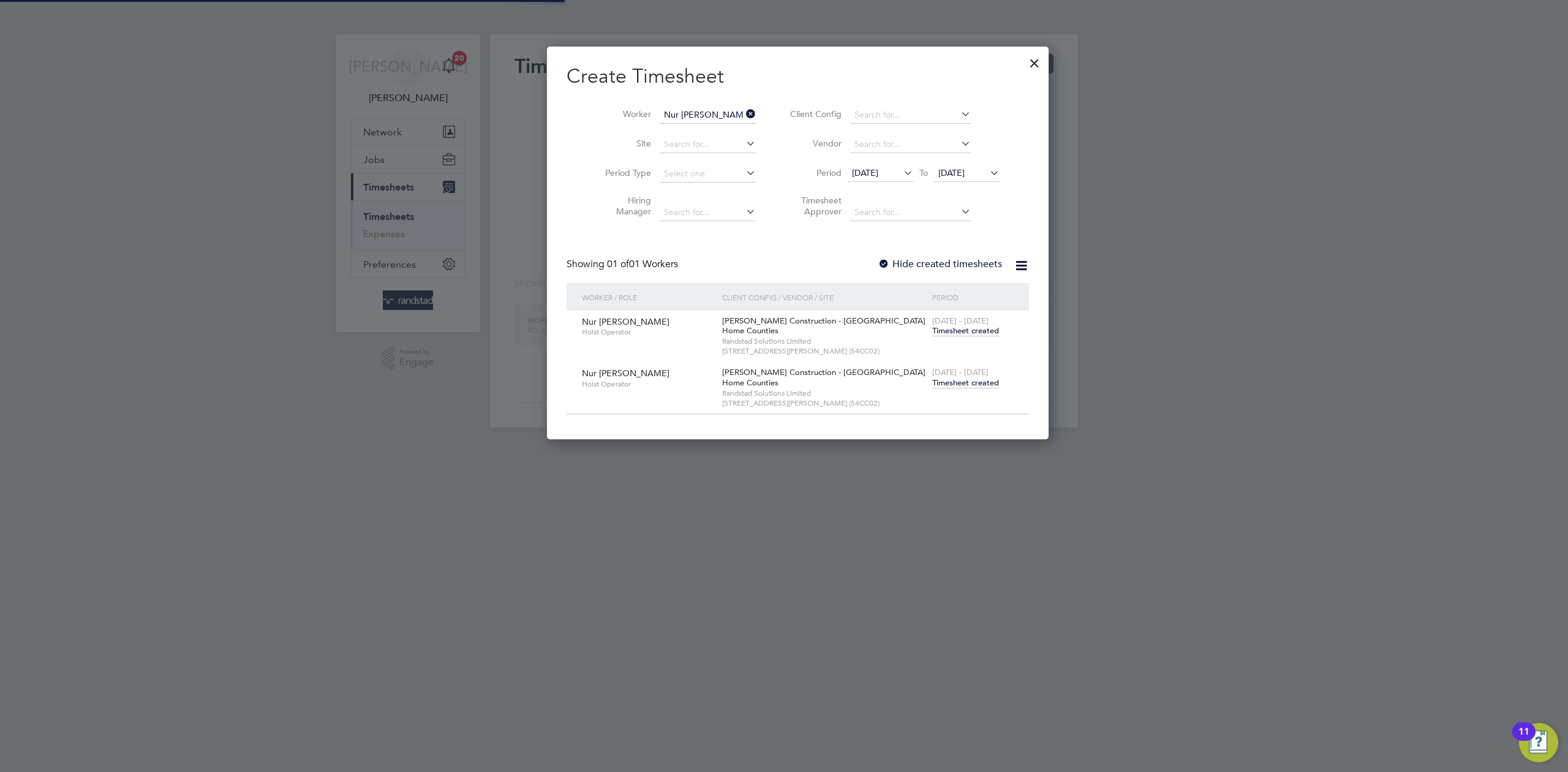
scroll to position [6, 6]
drag, startPoint x: 1003, startPoint y: 65, endPoint x: 1067, endPoint y: 62, distance: 64.1
click at [1023, 64] on div at bounding box center [1035, 60] width 22 height 22
